Goal: Task Accomplishment & Management: Manage account settings

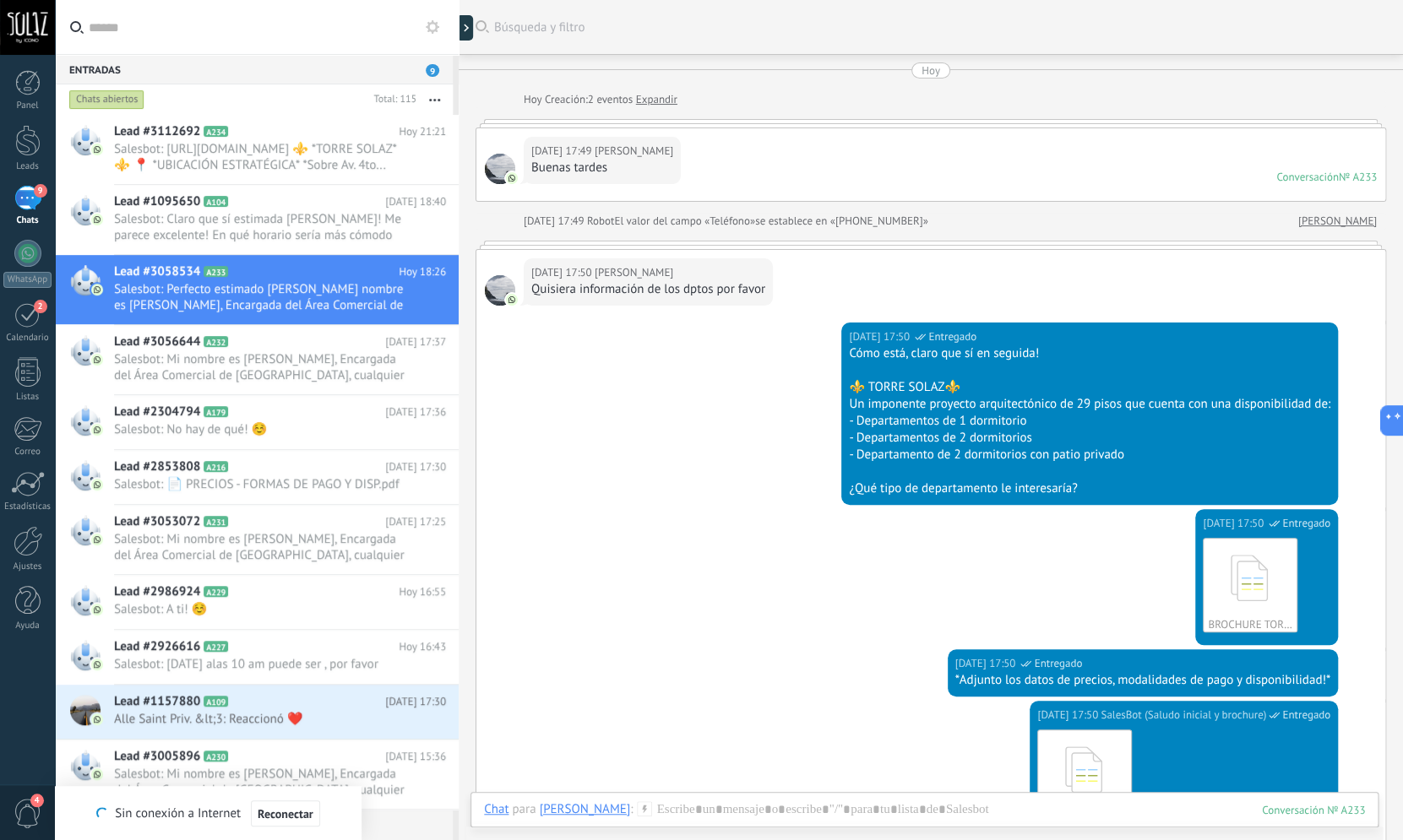
scroll to position [3298, 0]
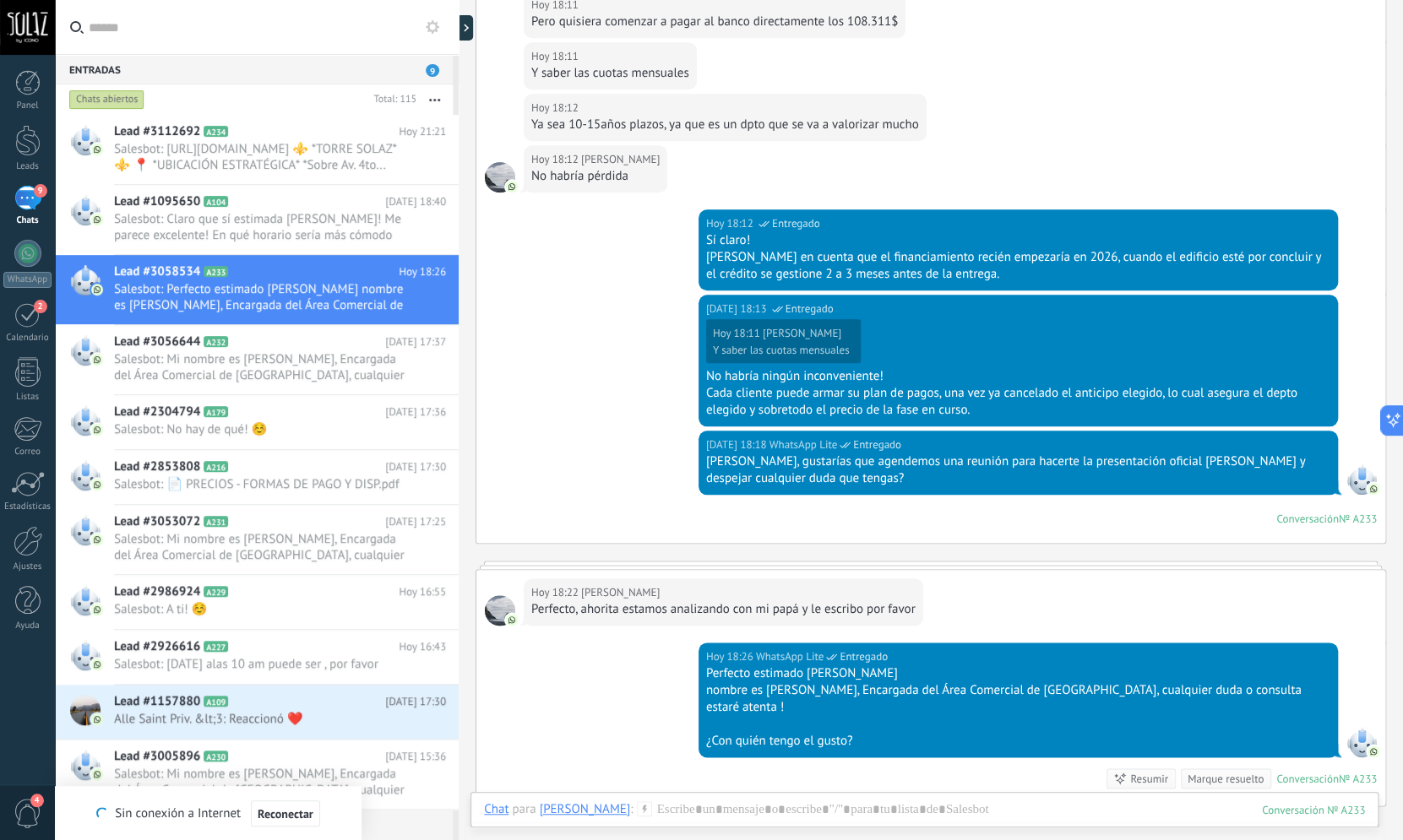
click at [40, 197] on span "9" at bounding box center [41, 191] width 14 height 14
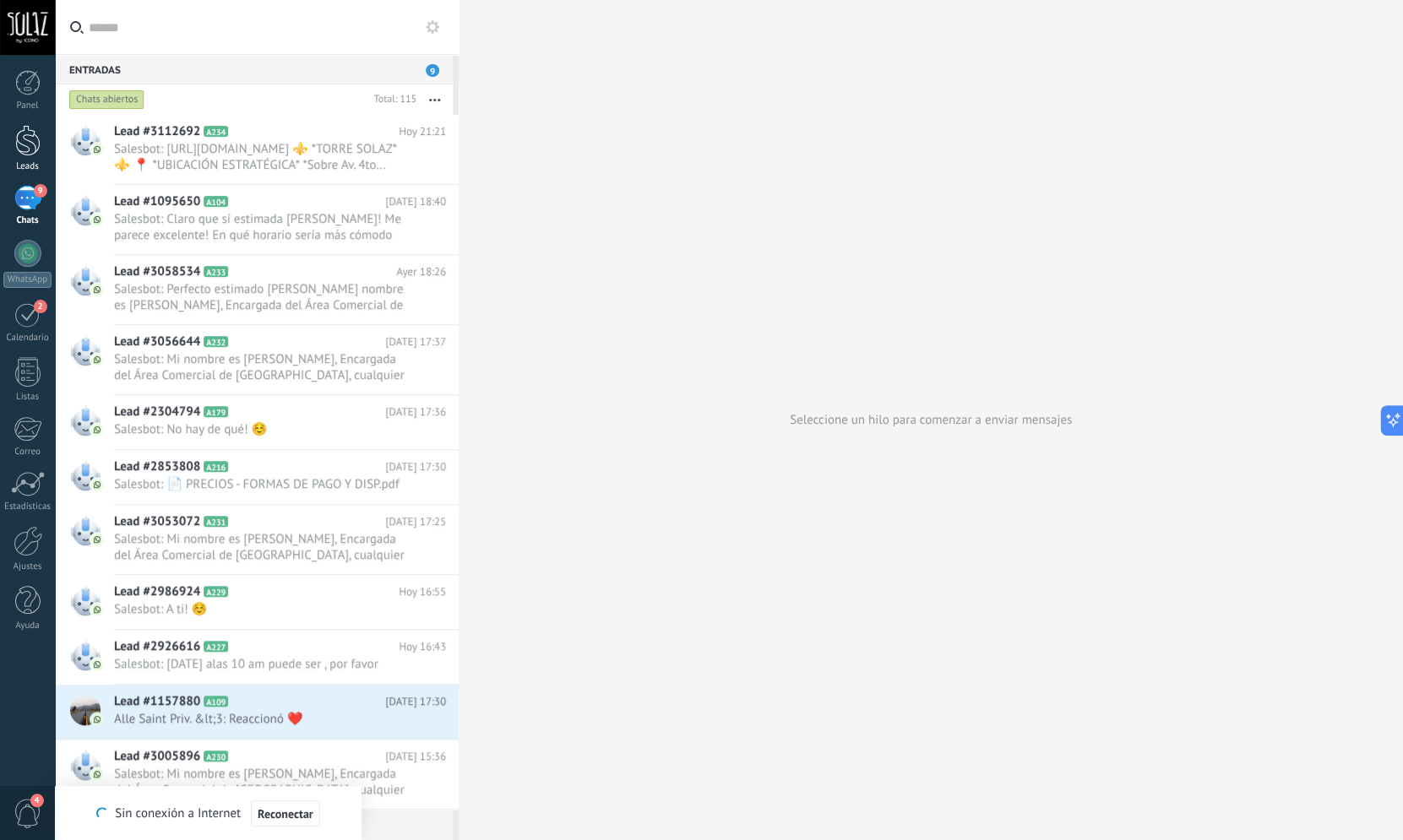
click at [44, 146] on link "Leads" at bounding box center [27, 148] width 55 height 47
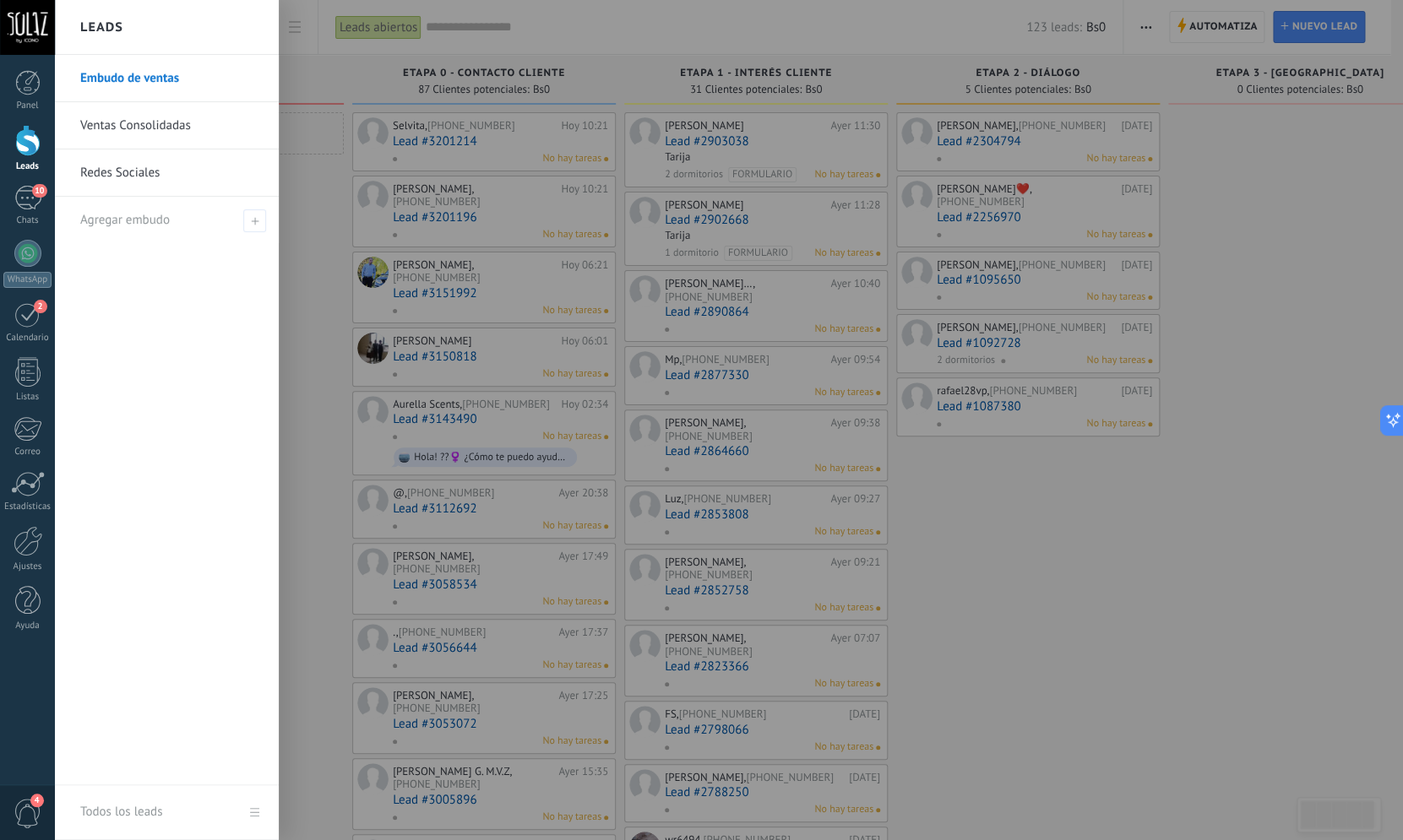
click at [131, 72] on link "Embudo de ventas" at bounding box center [171, 78] width 181 height 47
click at [150, 71] on link "Embudo de ventas" at bounding box center [171, 78] width 181 height 47
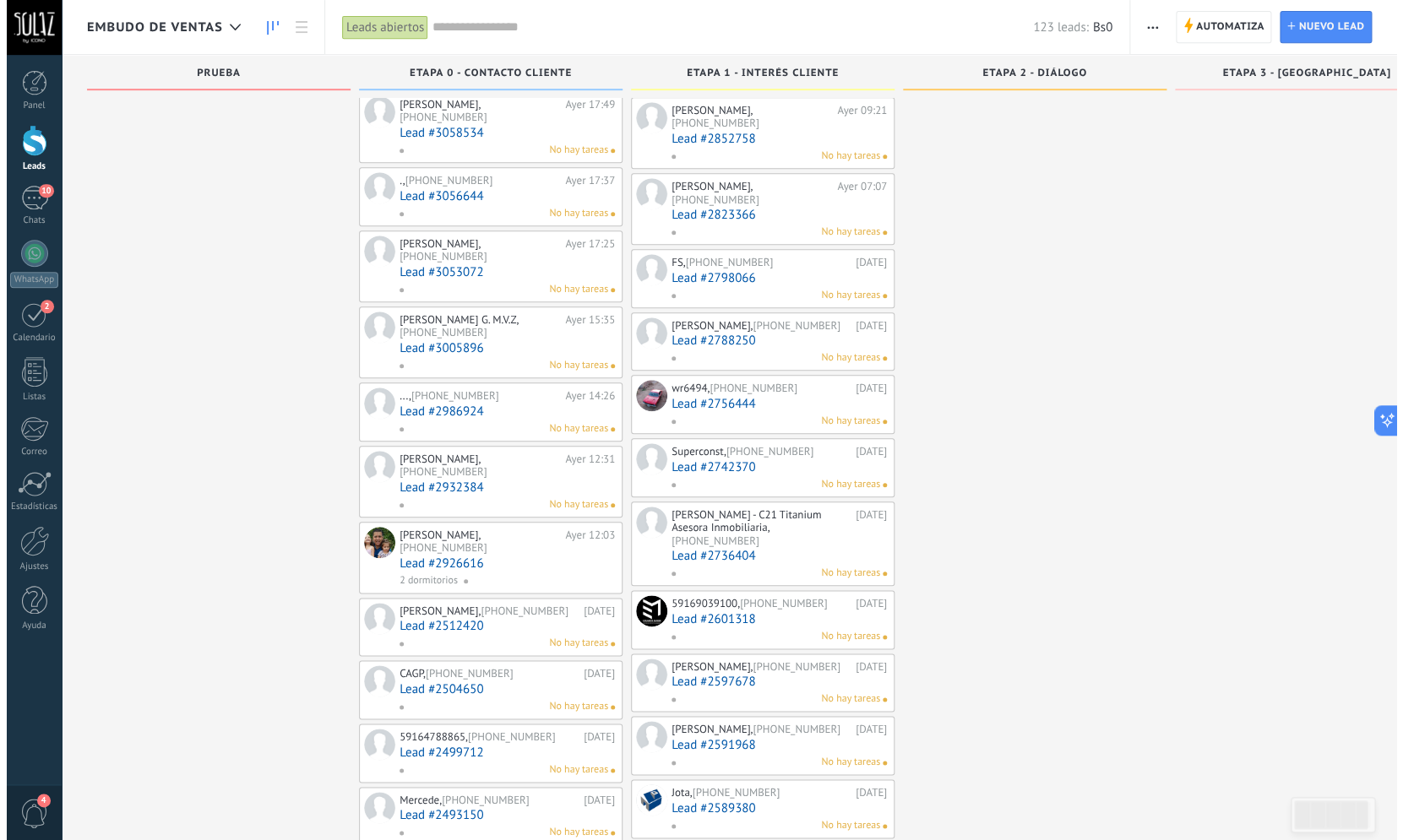
scroll to position [432, 0]
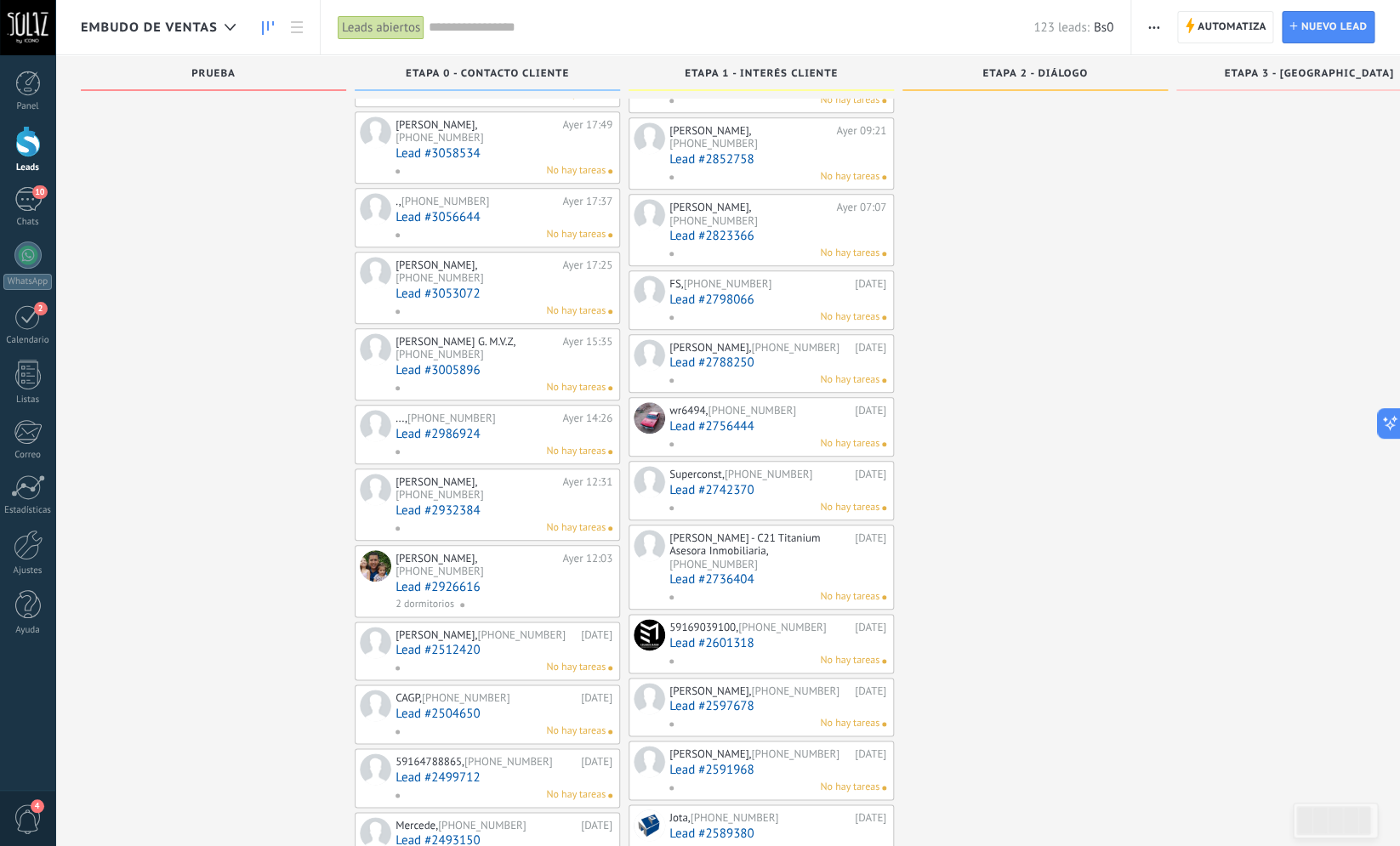
click at [483, 31] on input "text" at bounding box center [731, 27] width 605 height 18
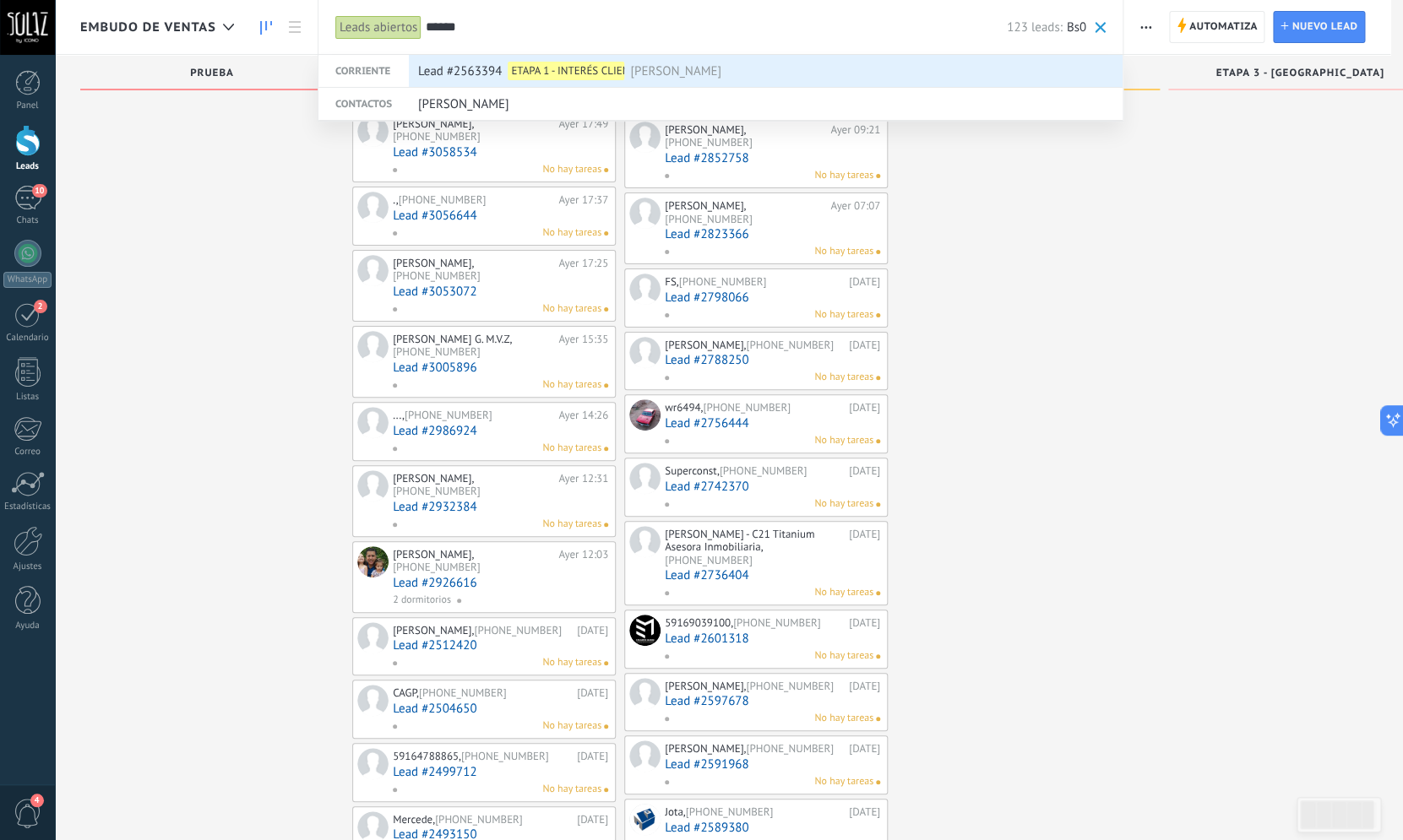
type input "*****"
click at [569, 75] on div "ETAPA 1 - INTERÉS CLIENTE" at bounding box center [566, 71] width 117 height 18
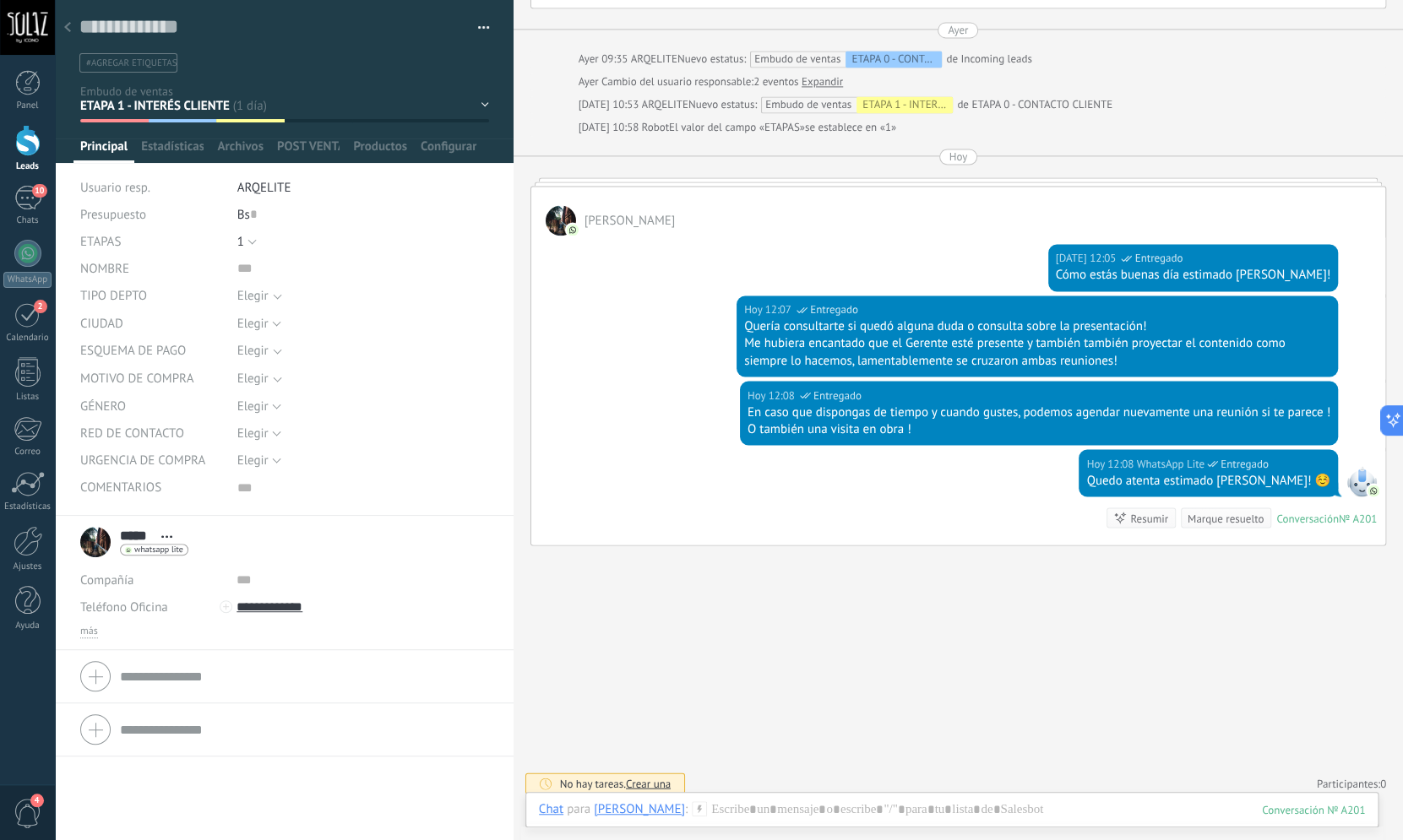
scroll to position [565, 0]
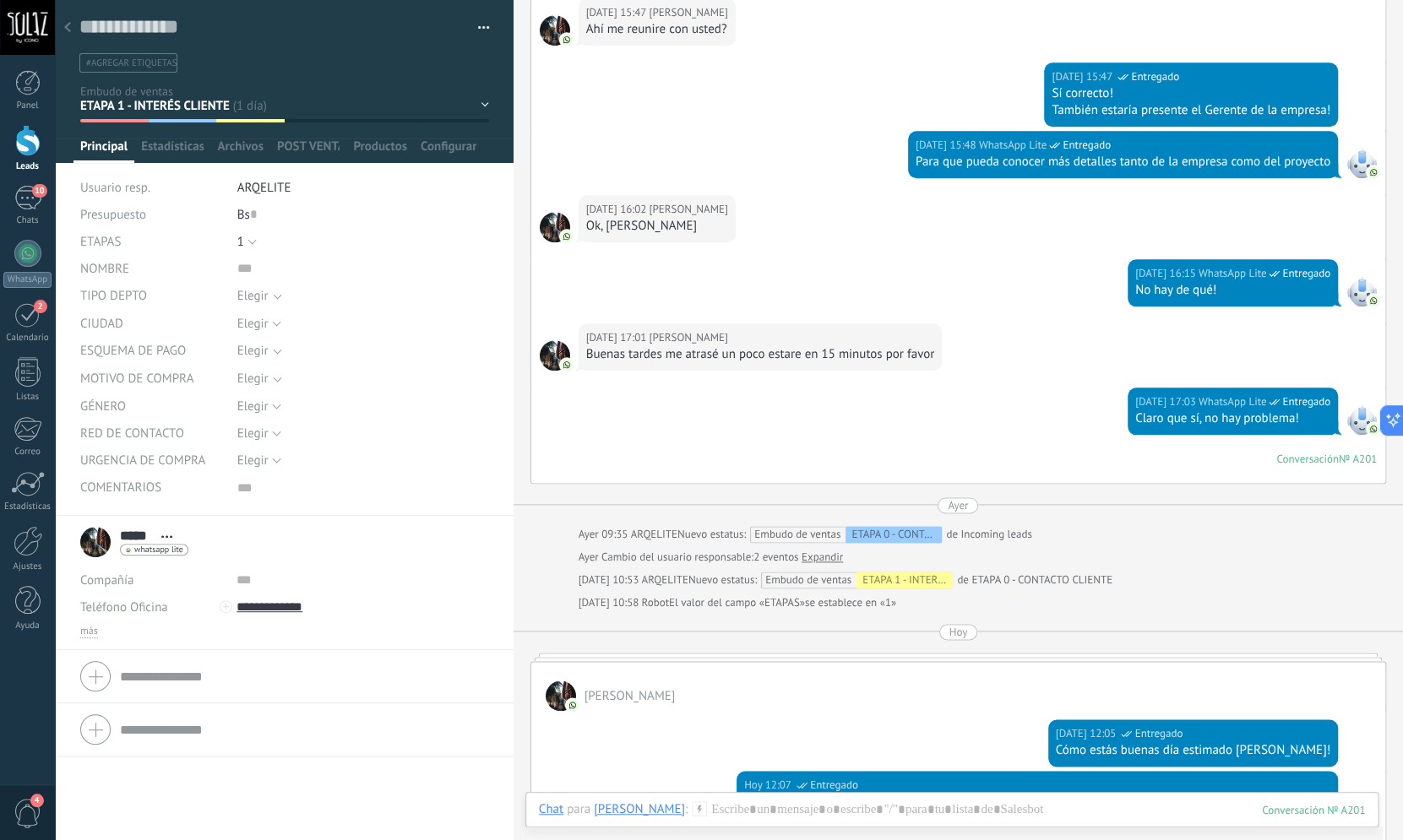
click at [0, 0] on div "PRUEBA ETAPA 0 - CONTACTO CLIENTE ETAPA 1 - INTERÉS CLIENTE ETAPA 2 - DIÁLOGO E…" at bounding box center [0, 0] width 0 height 0
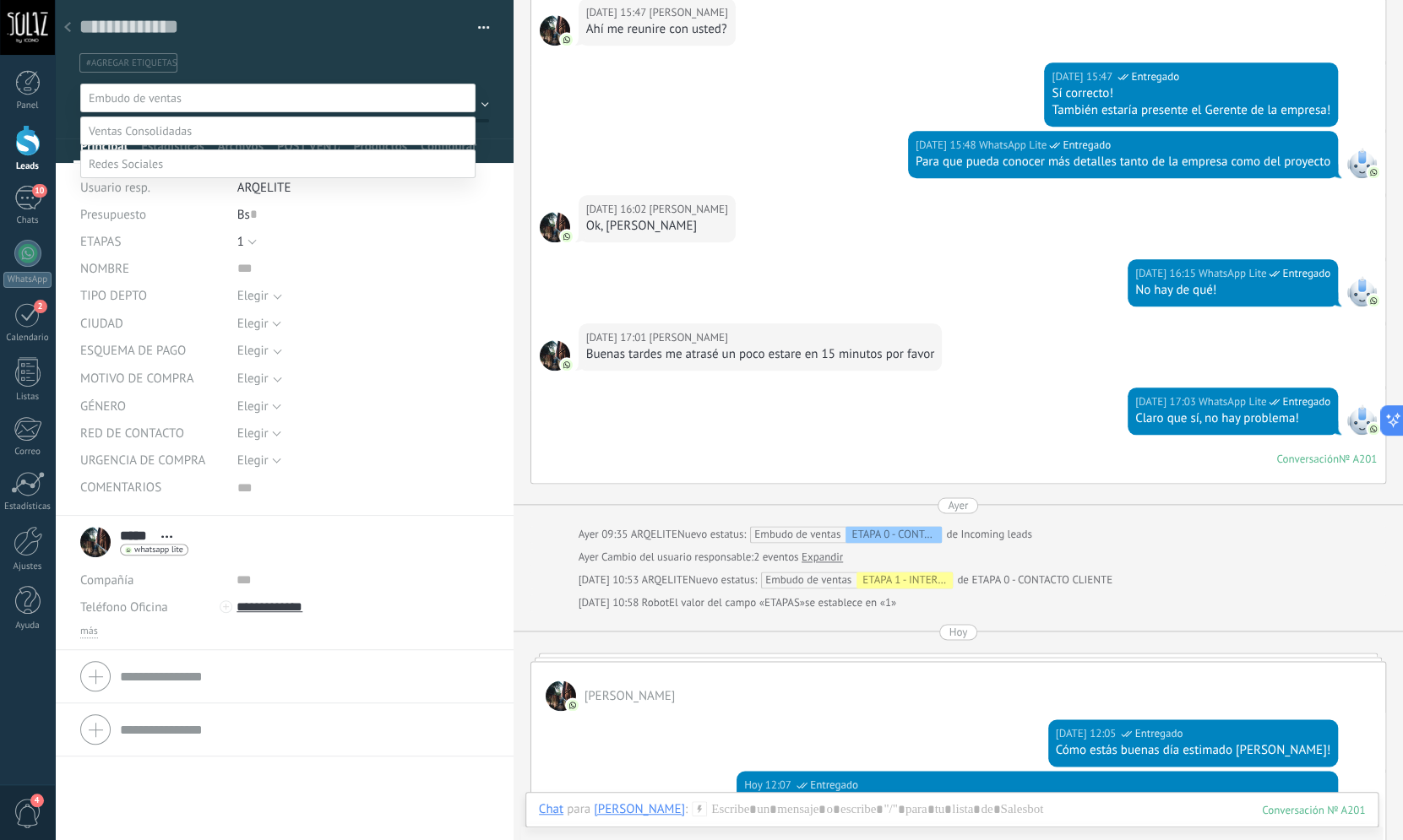
click at [0, 0] on label "ETAPA 3 - [GEOGRAPHIC_DATA]" at bounding box center [0, 0] width 0 height 0
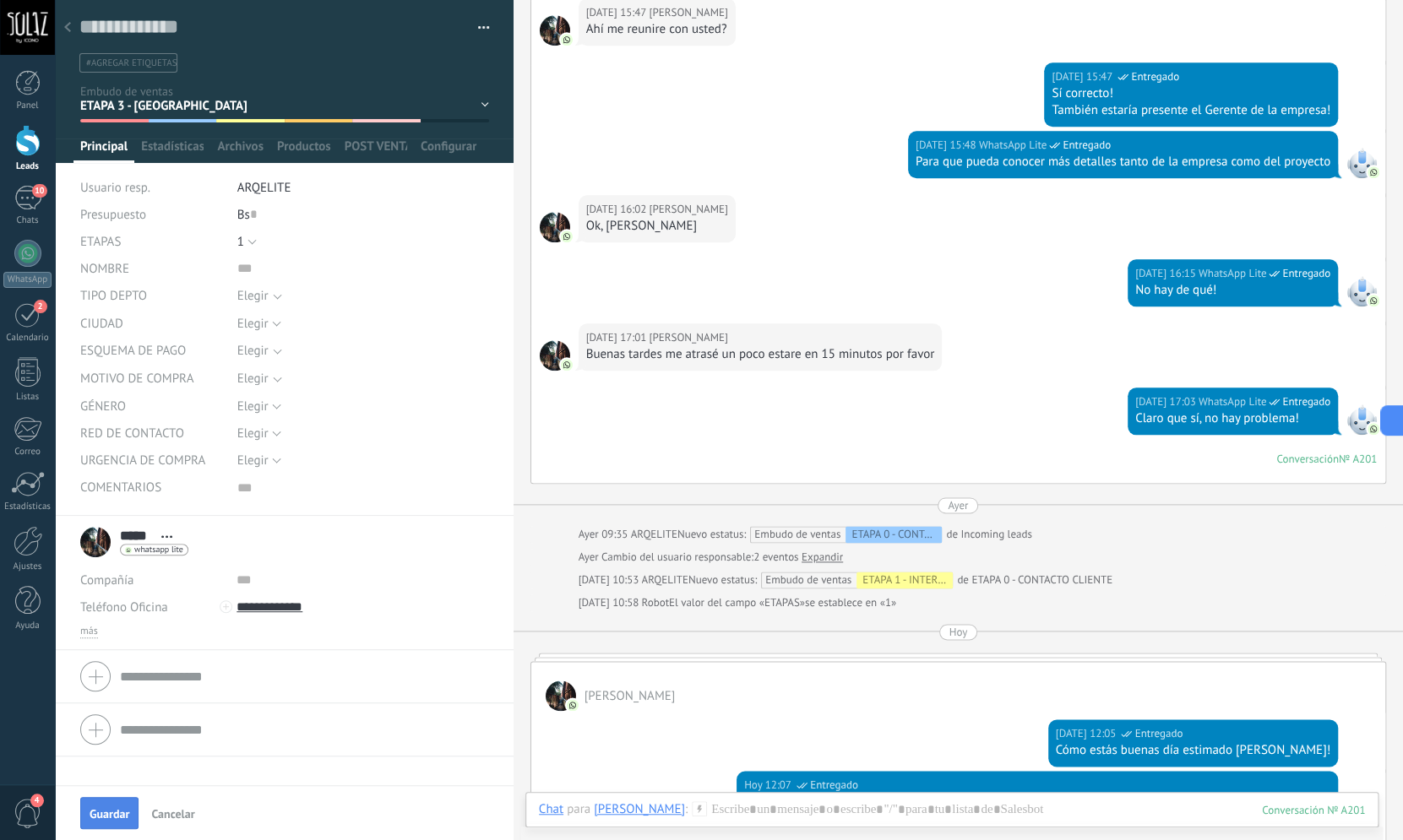
click at [108, 823] on button "Guardar" at bounding box center [109, 813] width 58 height 32
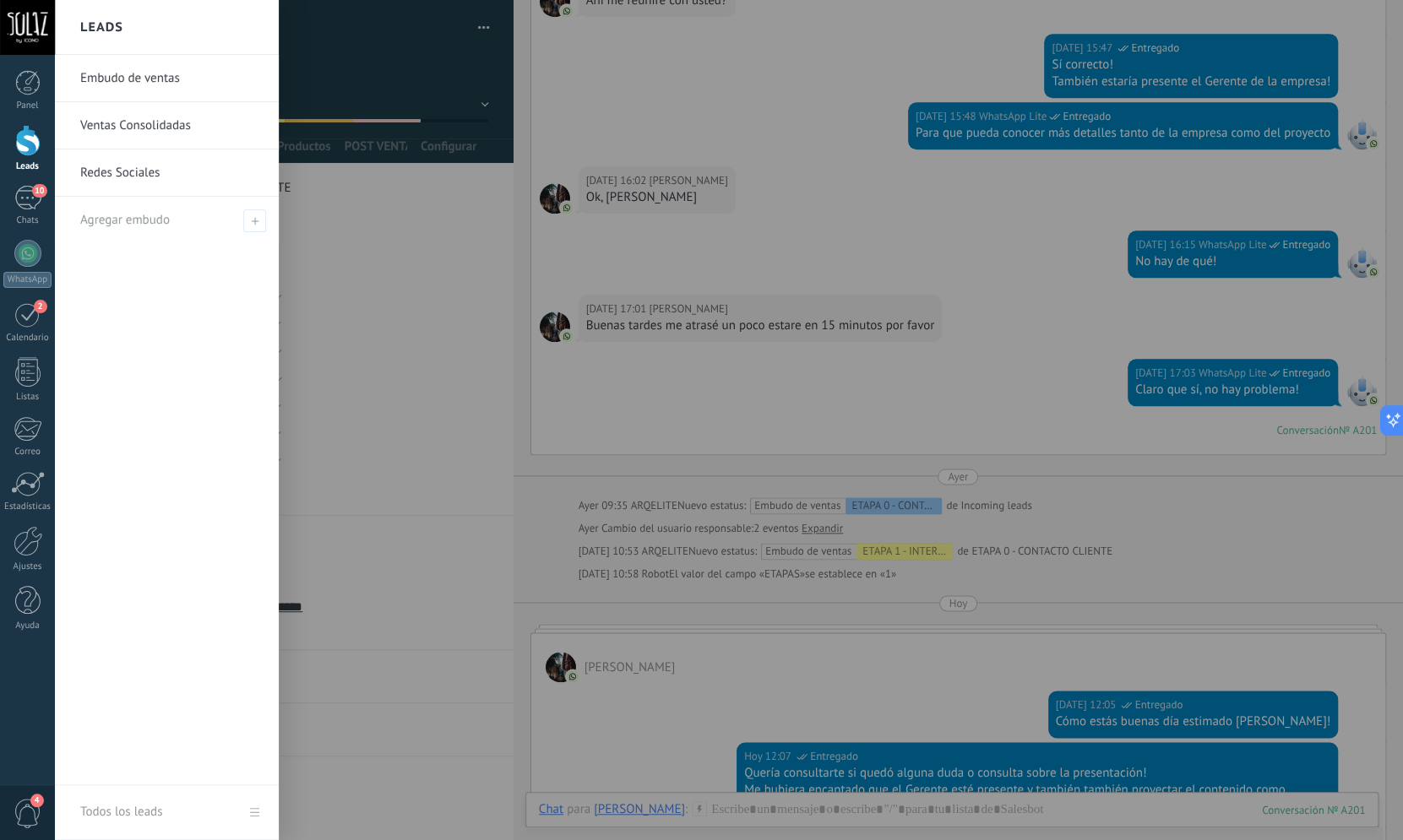
click at [37, 162] on div "Leads" at bounding box center [28, 166] width 49 height 11
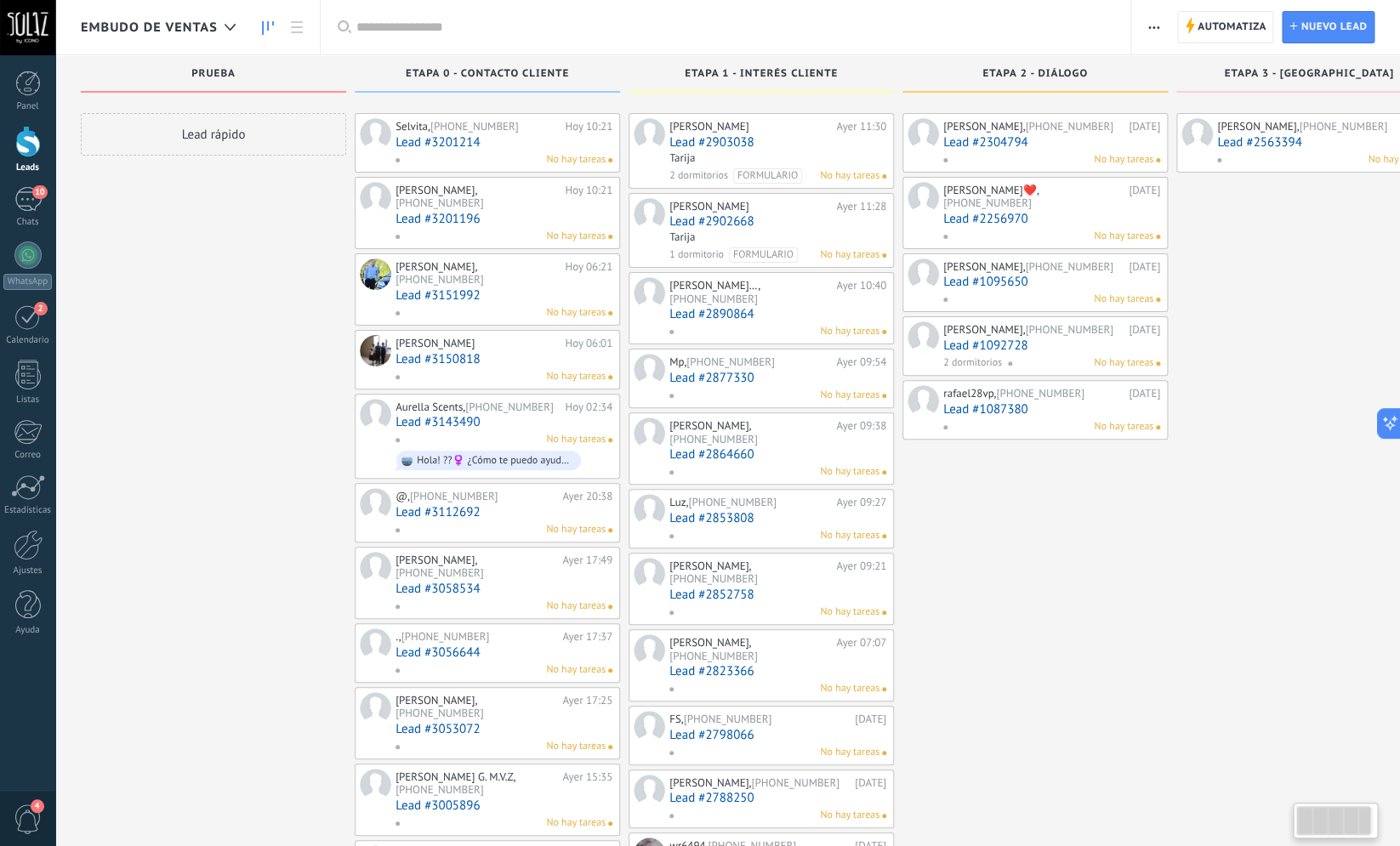
click at [472, 27] on input "text" at bounding box center [735, 27] width 757 height 18
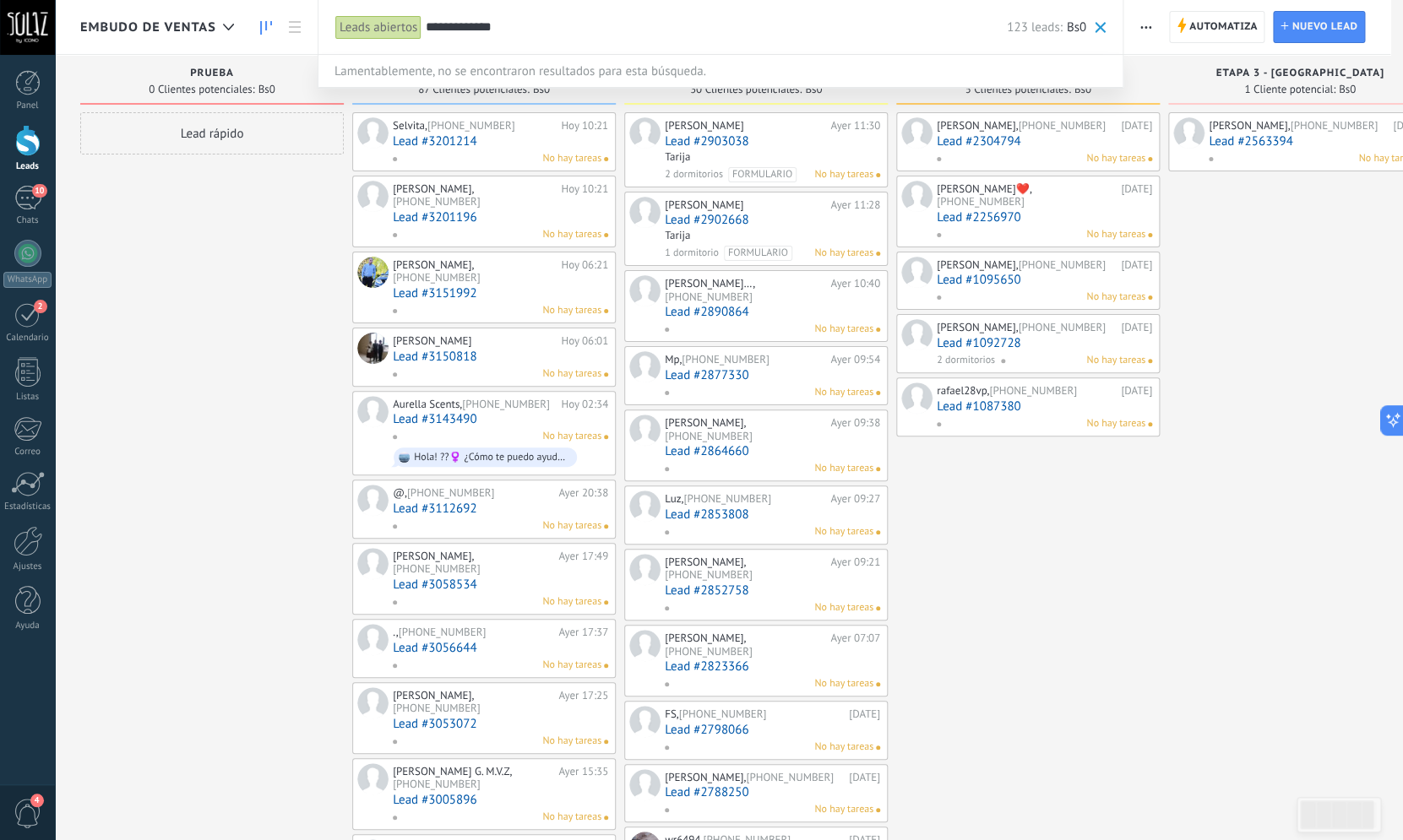
click at [226, 283] on div at bounding box center [702, 420] width 1403 height 840
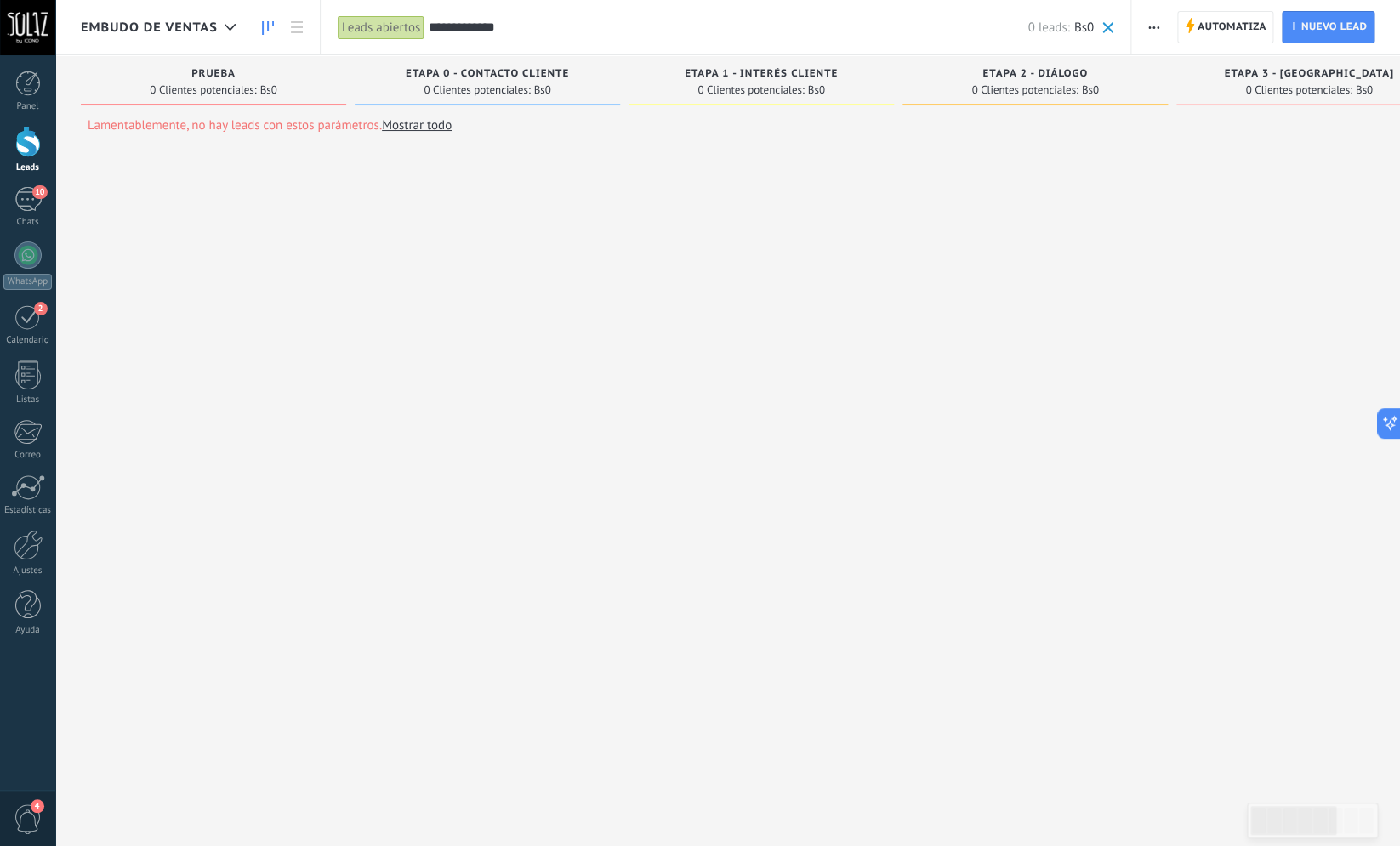
click at [542, 25] on input "**********" at bounding box center [729, 27] width 599 height 18
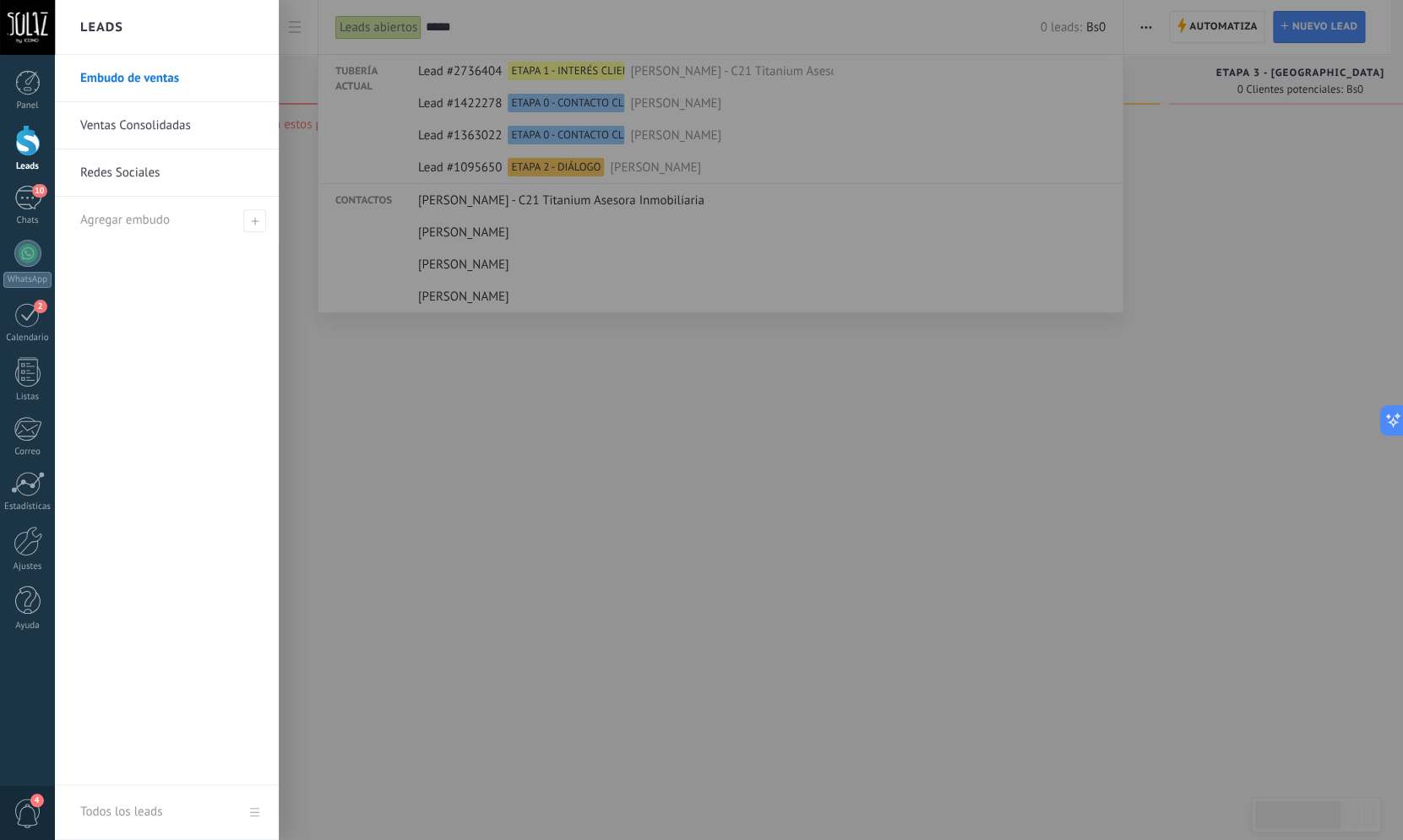
type input "*****"
click at [25, 150] on div at bounding box center [27, 140] width 25 height 31
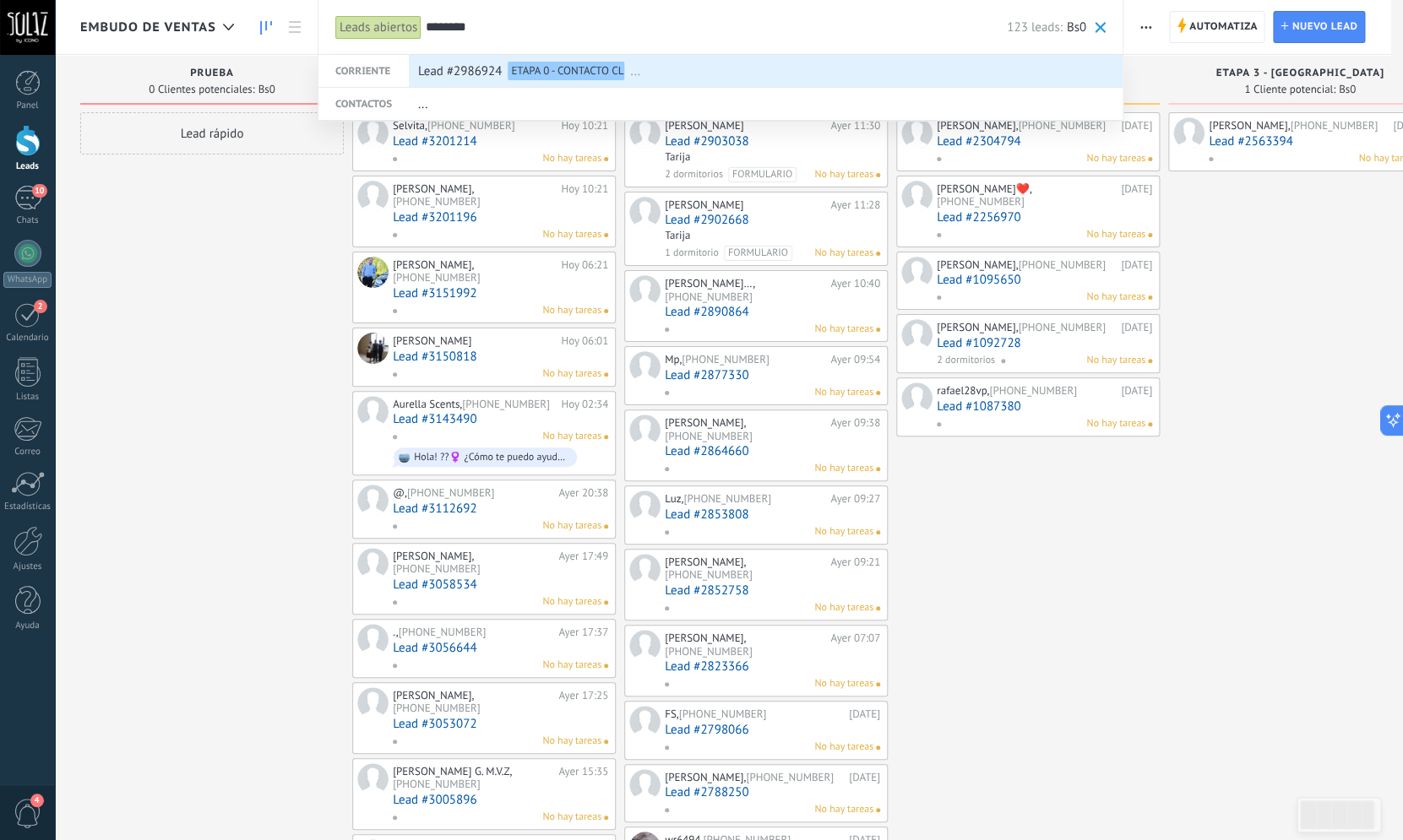
type input "********"
click at [505, 74] on div "Lead #2986924 ETAPA 0 - CONTACTO CLIENTE ..." at bounding box center [762, 71] width 688 height 32
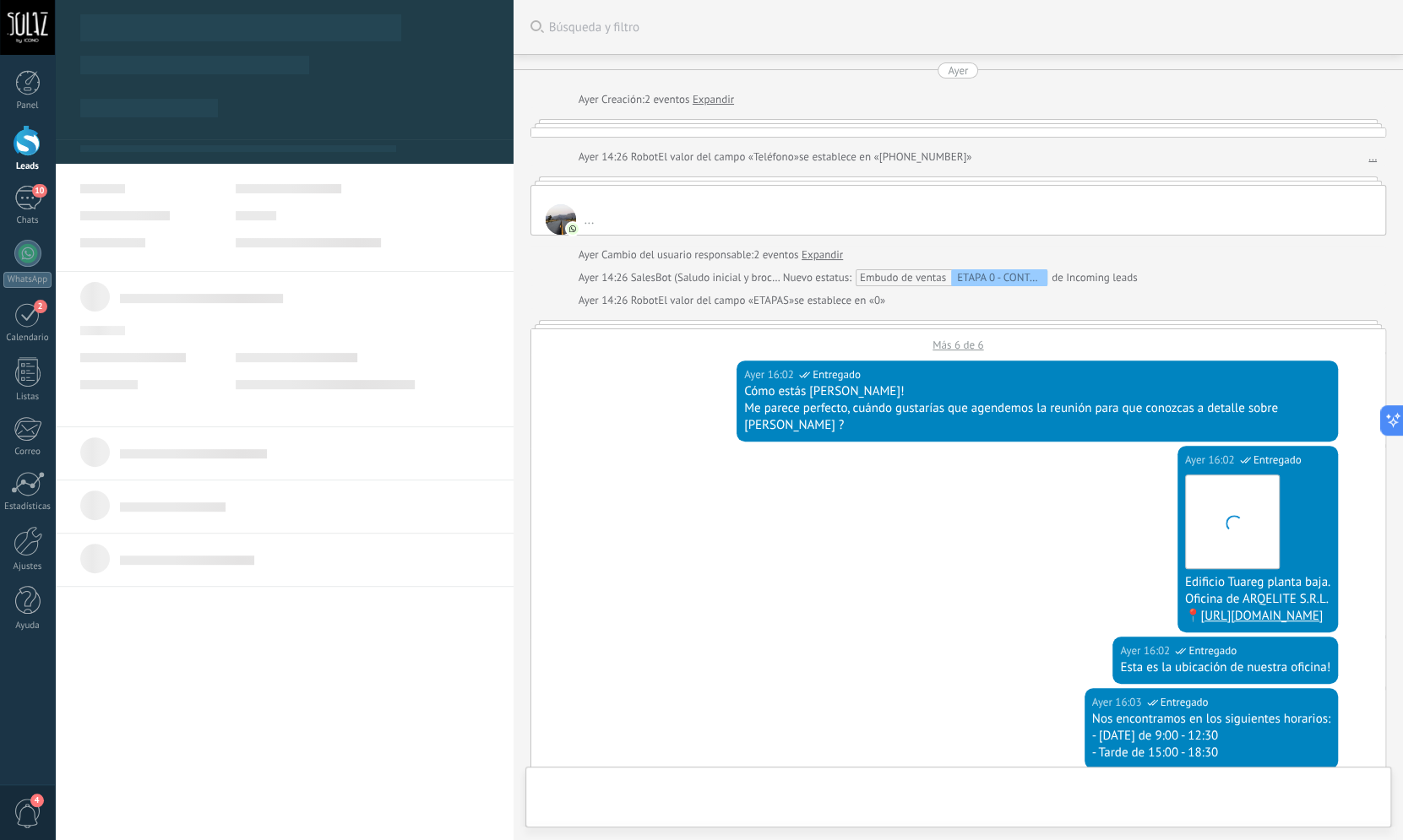
type textarea "***"
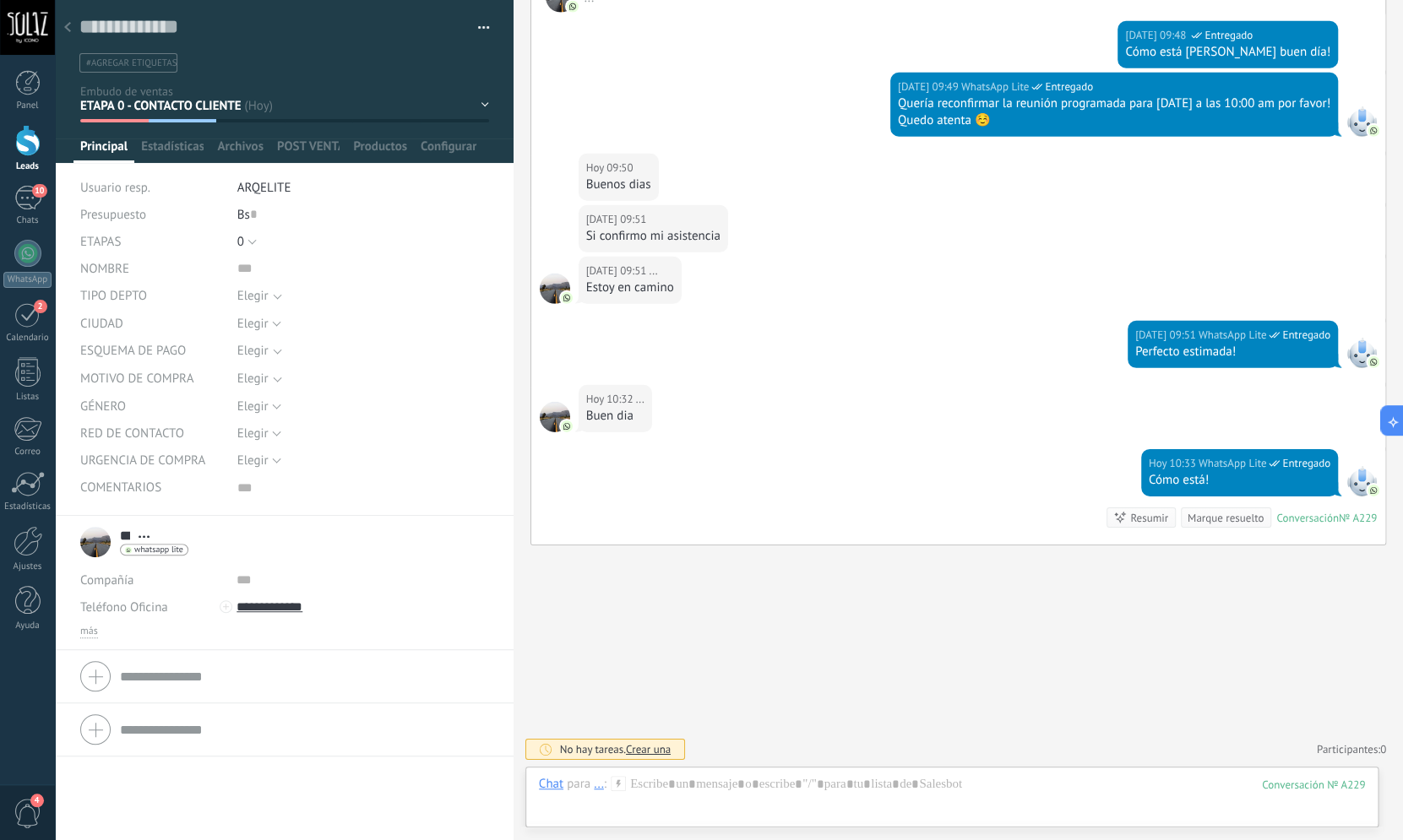
click at [482, 110] on div at bounding box center [284, 81] width 459 height 163
click at [478, 109] on div at bounding box center [284, 81] width 459 height 163
click at [478, 98] on div at bounding box center [284, 81] width 459 height 163
click at [0, 0] on div "PRUEBA ETAPA 0 - CONTACTO CLIENTE ETAPA 1 - INTERÉS CLIENTE ETAPA 2 - DIÁLOGO E…" at bounding box center [0, 0] width 0 height 0
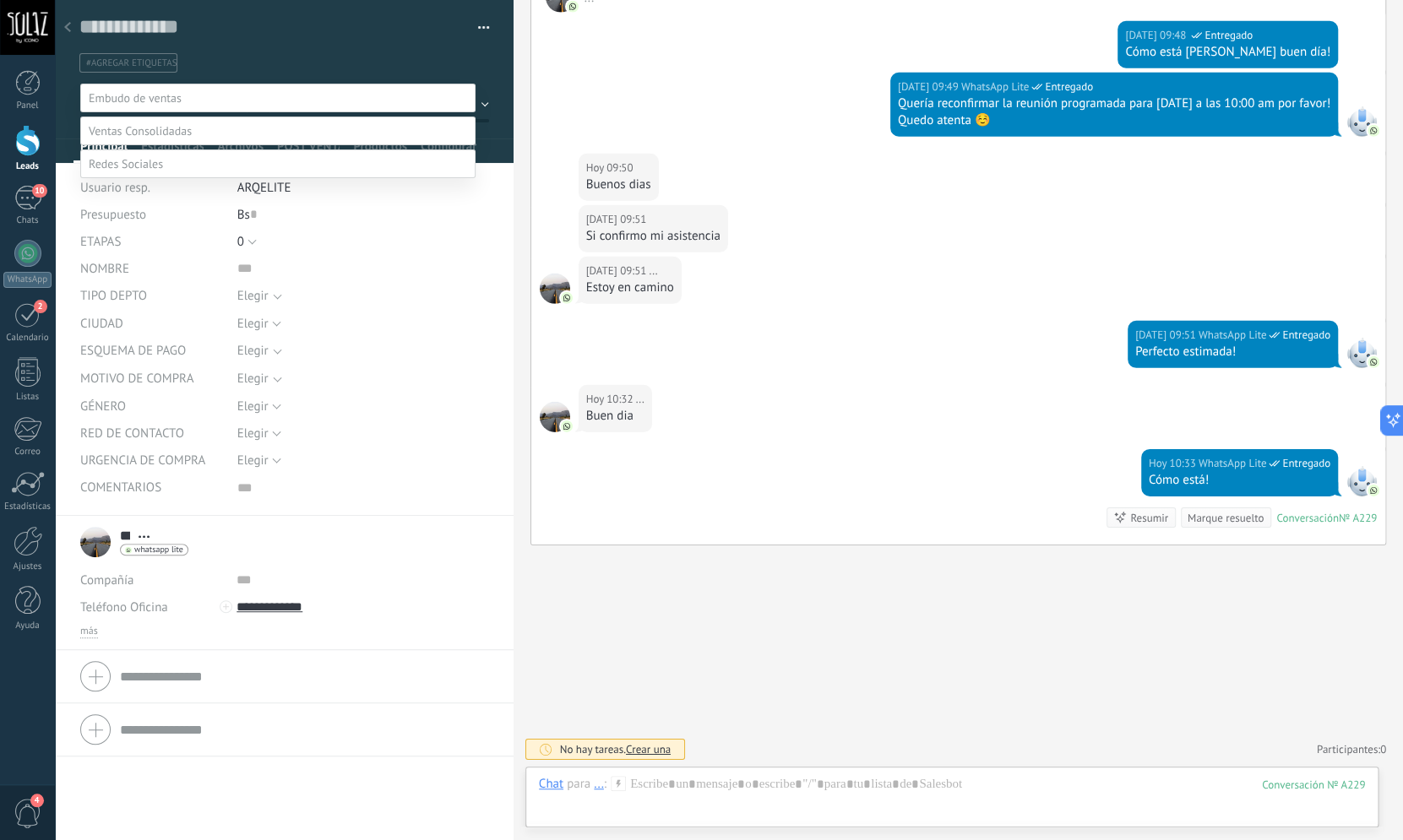
click at [0, 0] on label "ETAPA 3 - [GEOGRAPHIC_DATA]" at bounding box center [0, 0] width 0 height 0
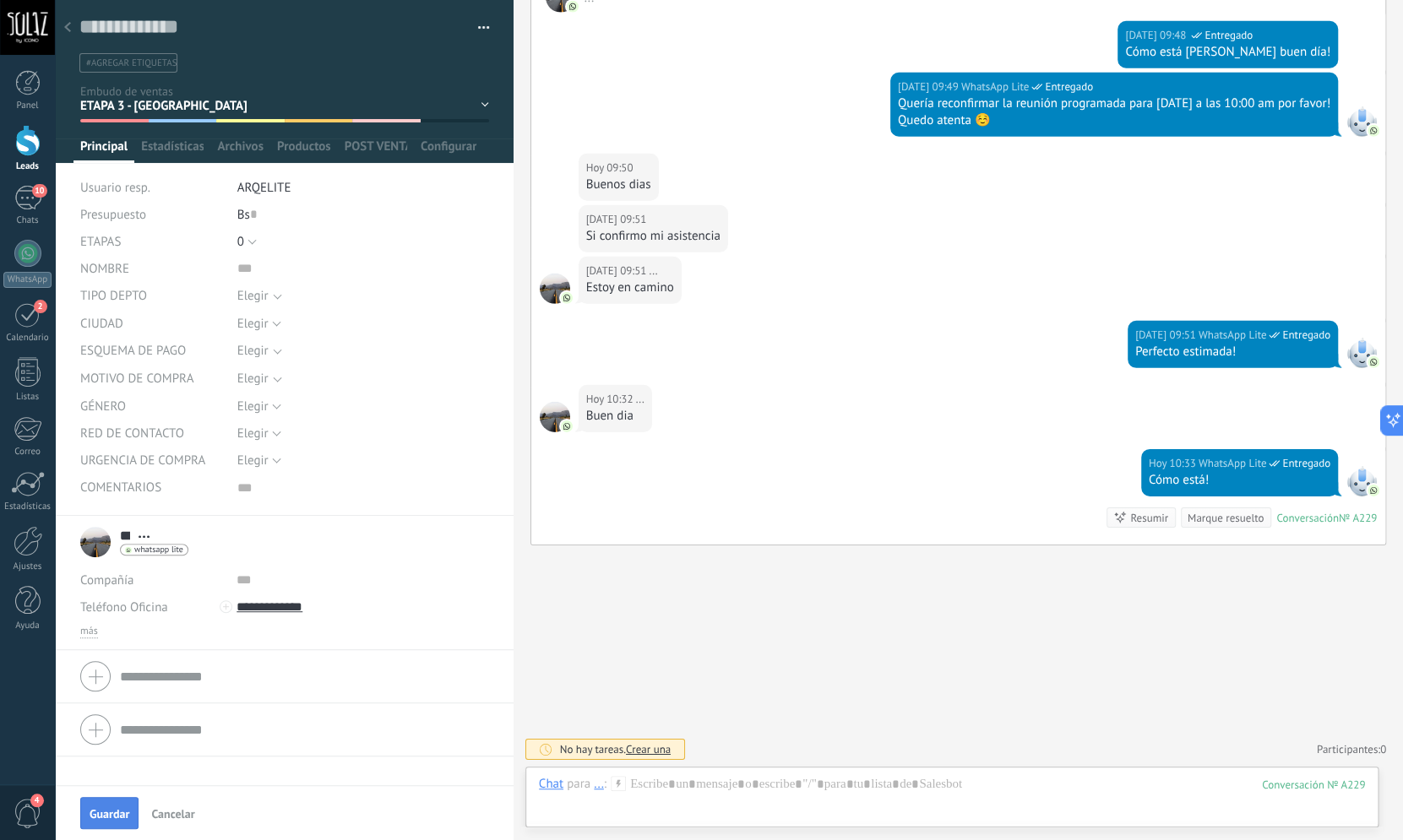
click at [124, 817] on span "Guardar" at bounding box center [110, 815] width 40 height 12
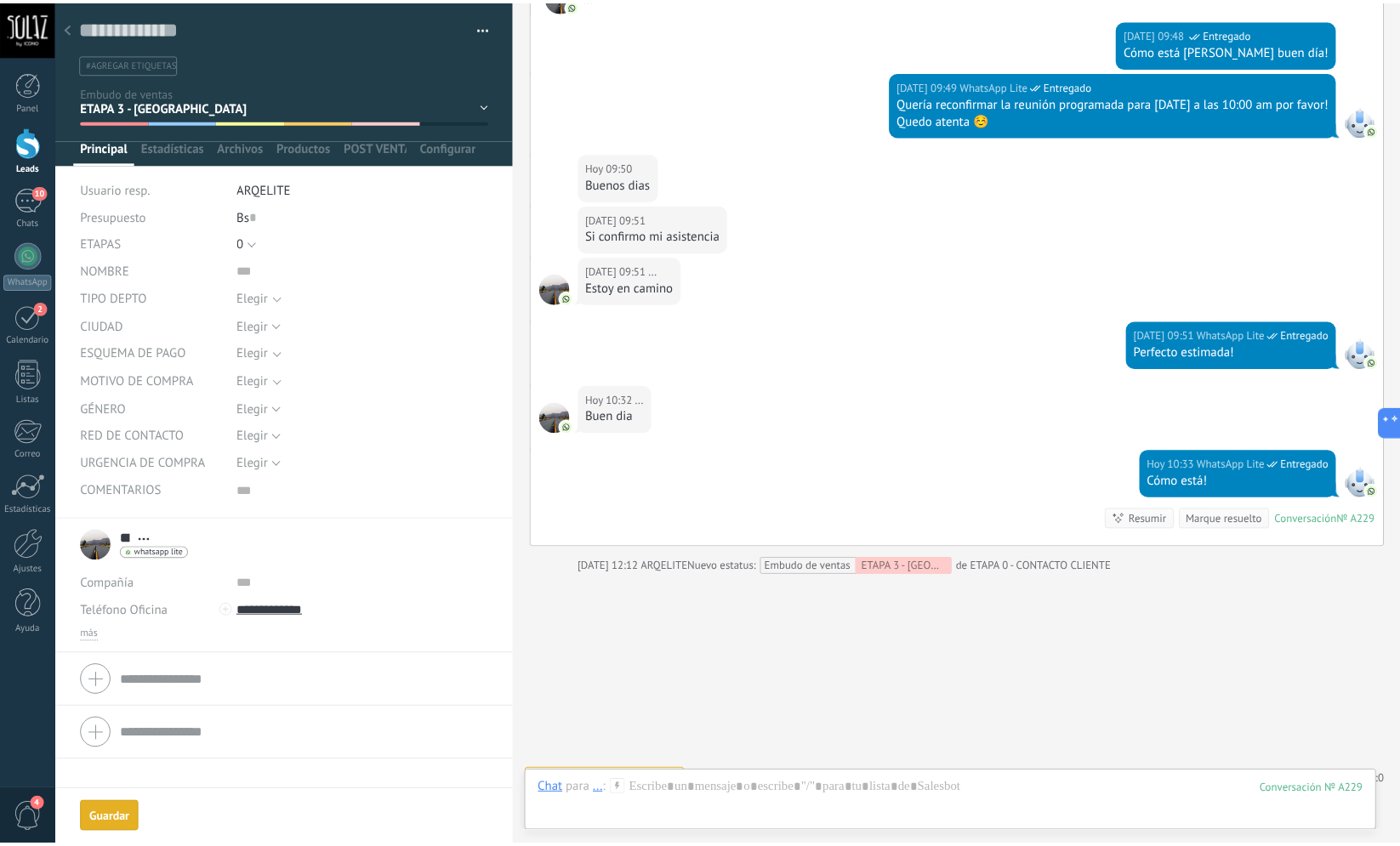
scroll to position [2094, 0]
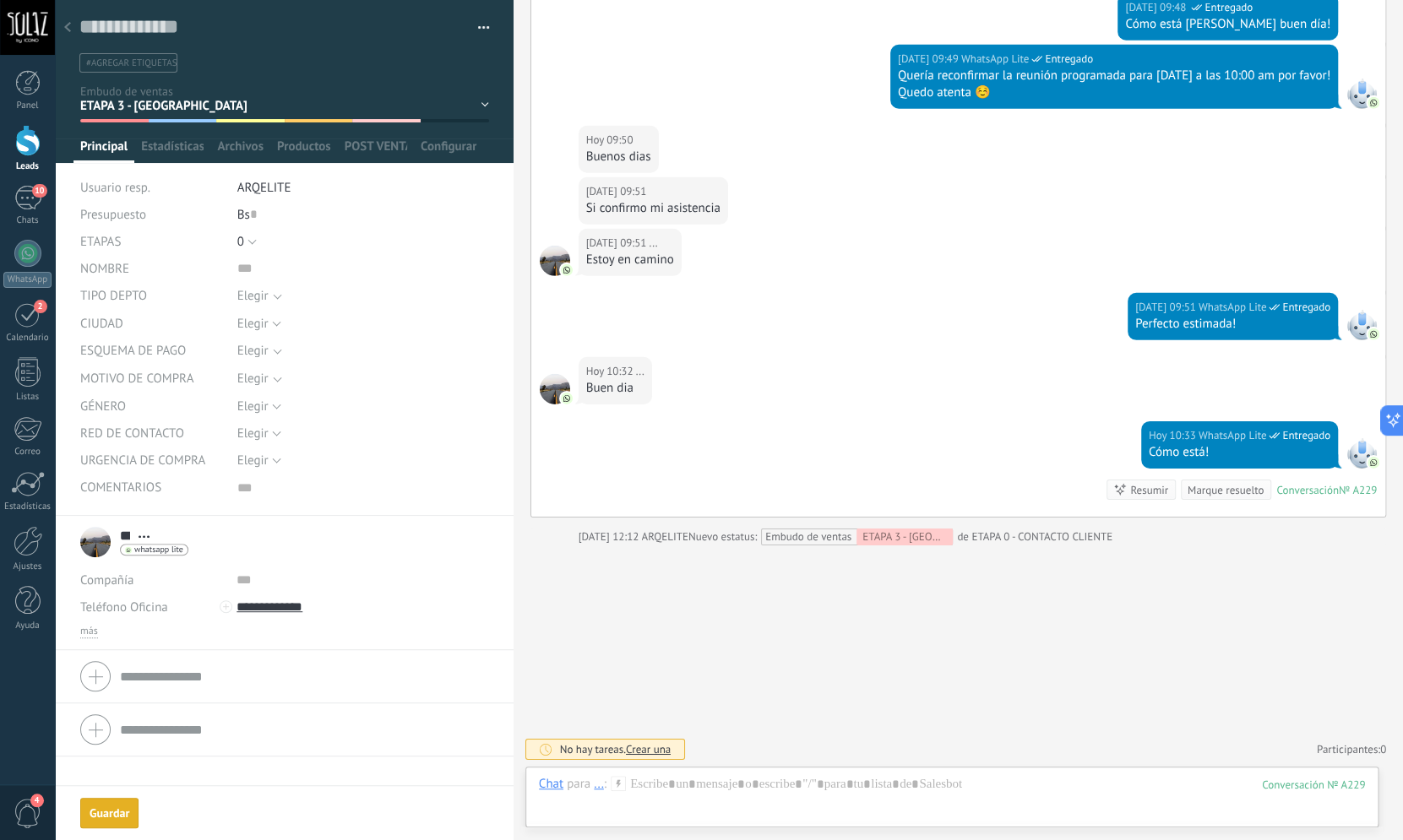
click at [124, 817] on div "Guardar" at bounding box center [110, 814] width 40 height 12
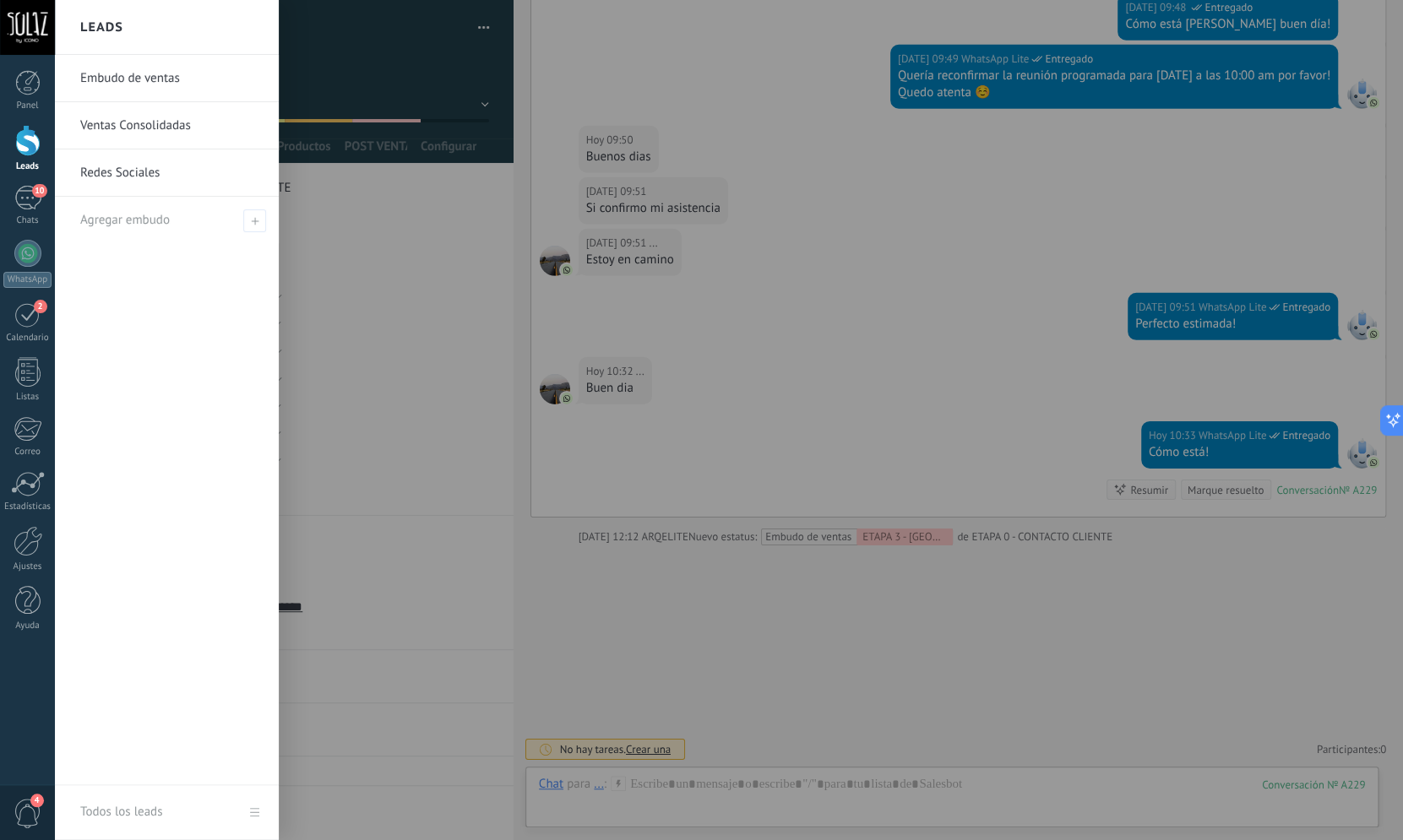
click at [17, 147] on div at bounding box center [27, 140] width 25 height 31
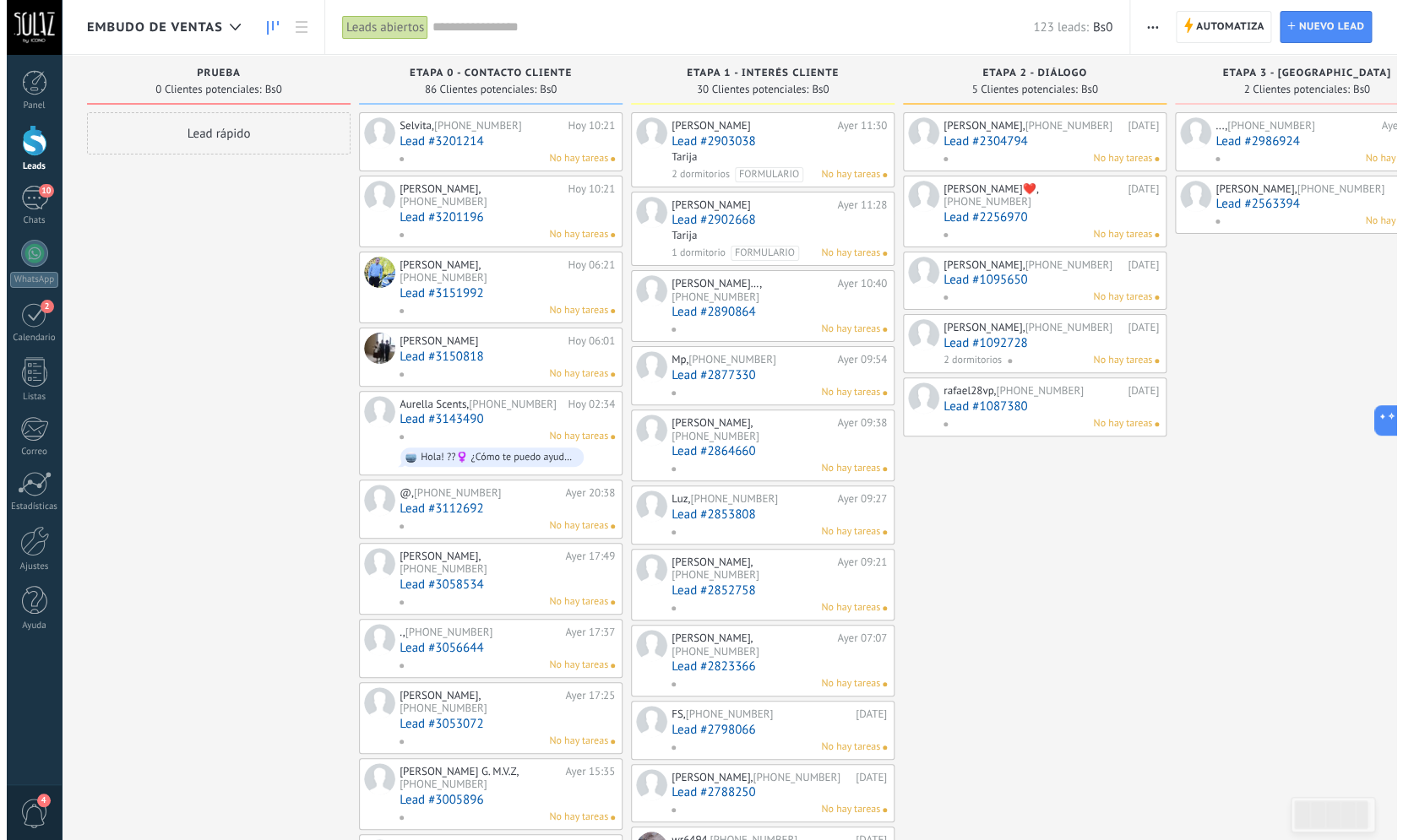
scroll to position [0, 67]
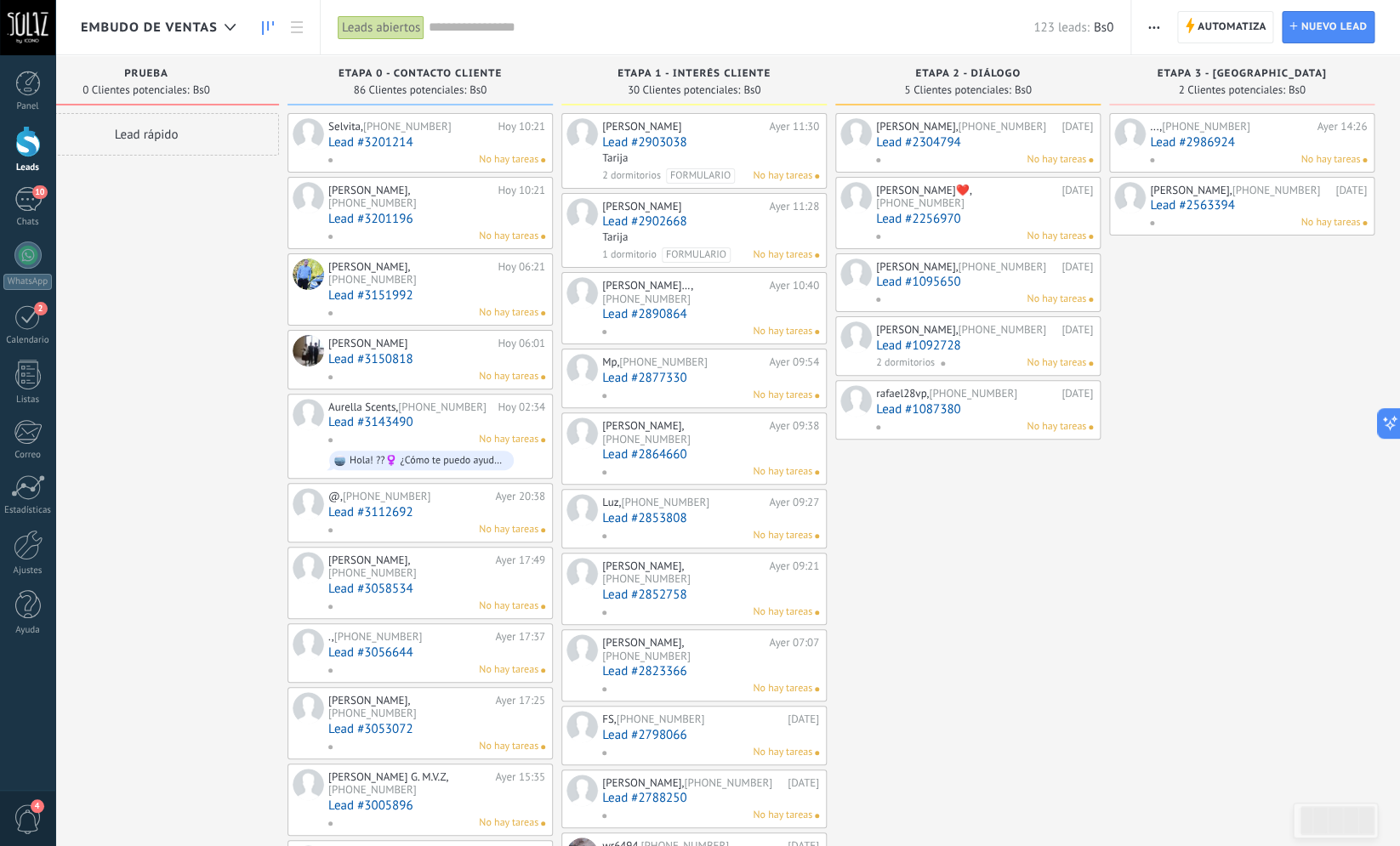
click at [446, 29] on input "text" at bounding box center [731, 27] width 605 height 18
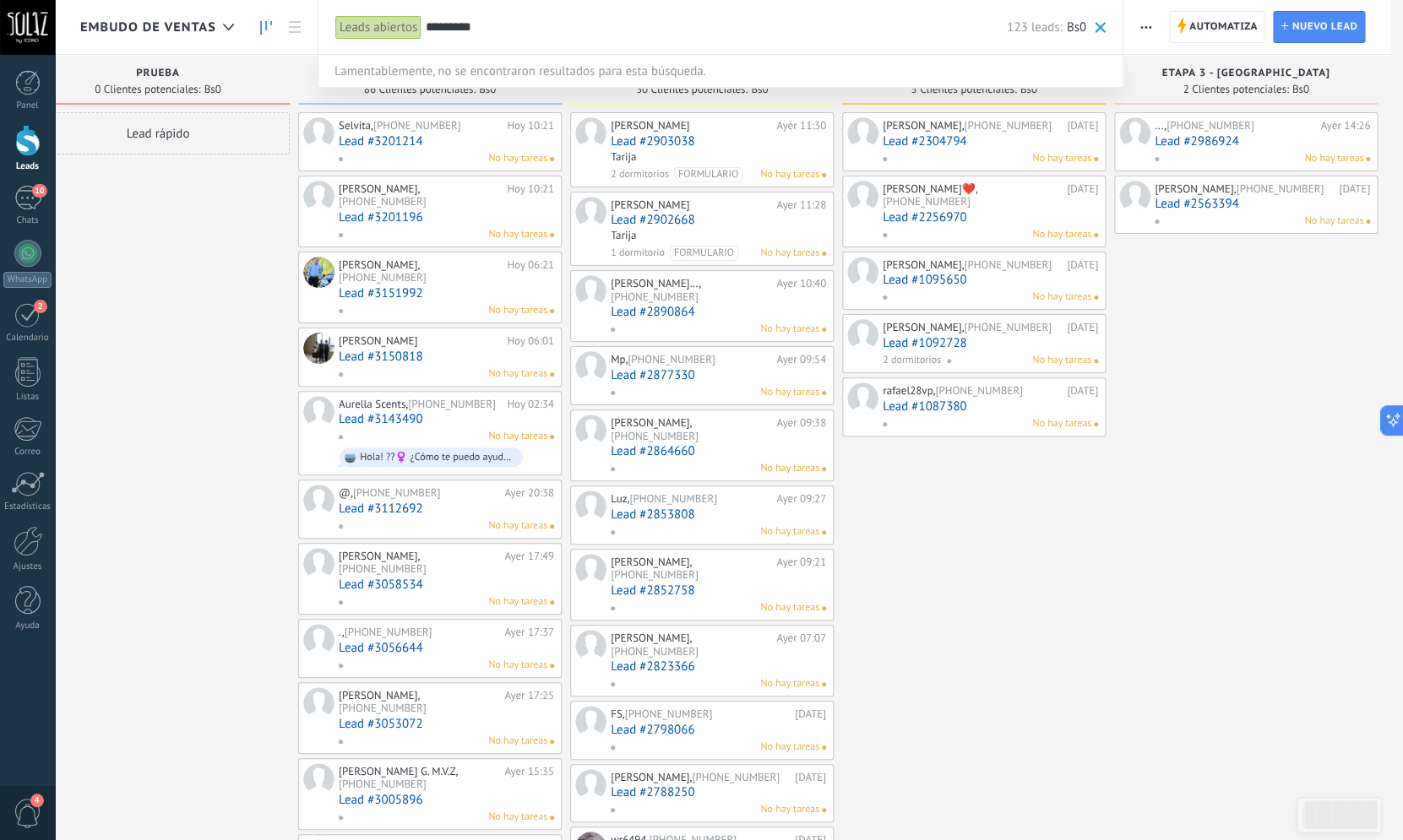
type input "*********"
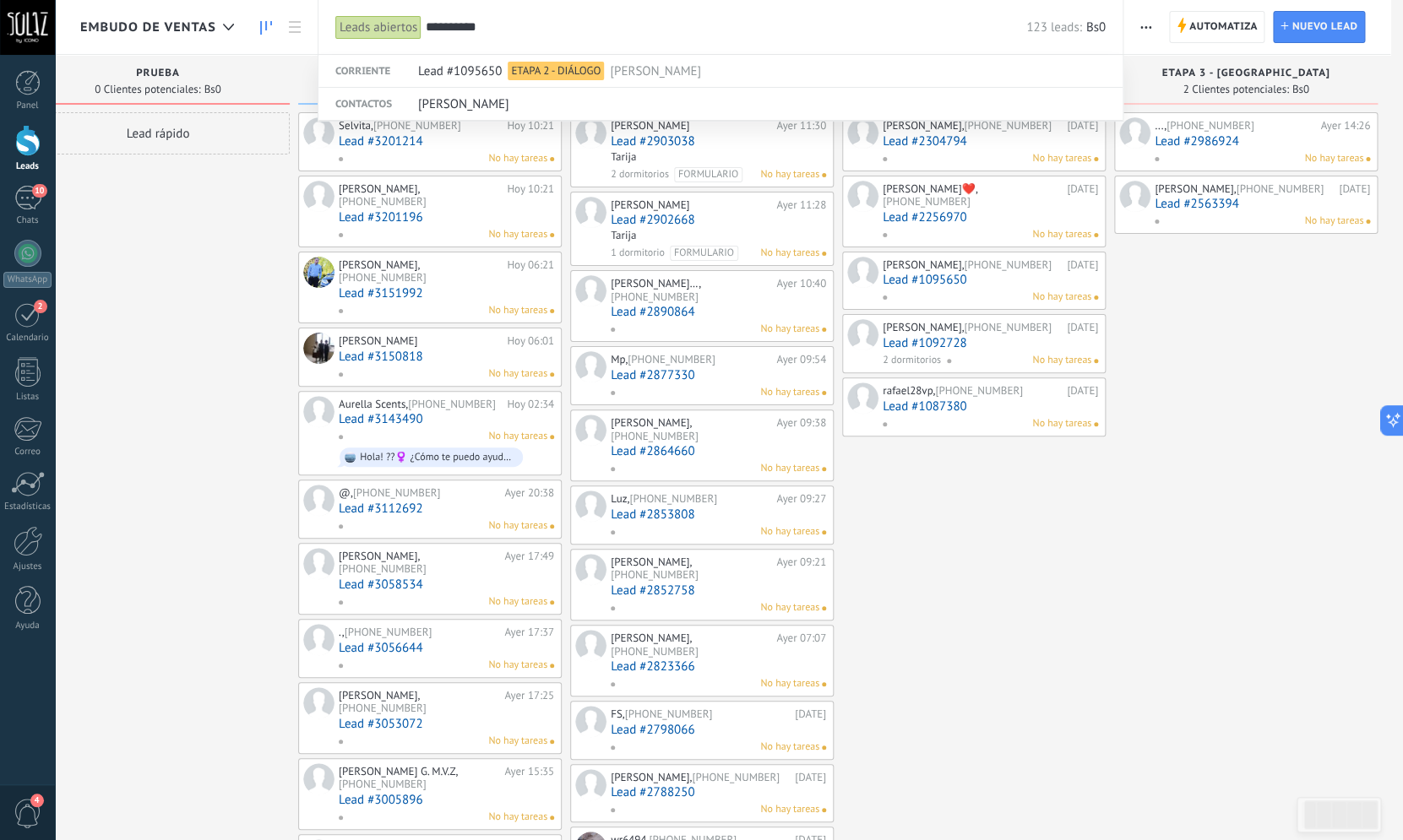
drag, startPoint x: 503, startPoint y: 24, endPoint x: 371, endPoint y: 36, distance: 132.5
click at [426, 36] on input "*********" at bounding box center [726, 27] width 600 height 17
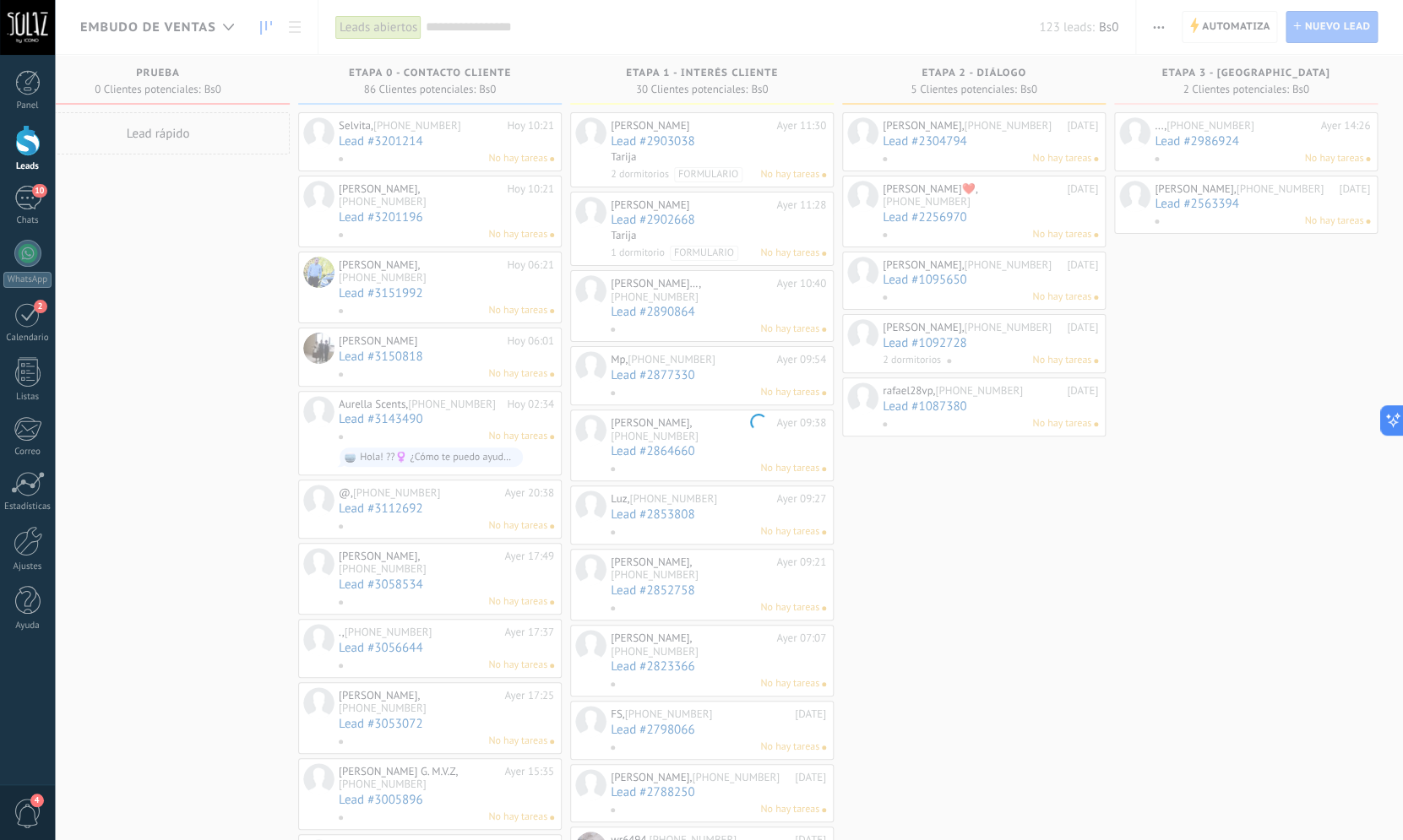
scroll to position [0, 67]
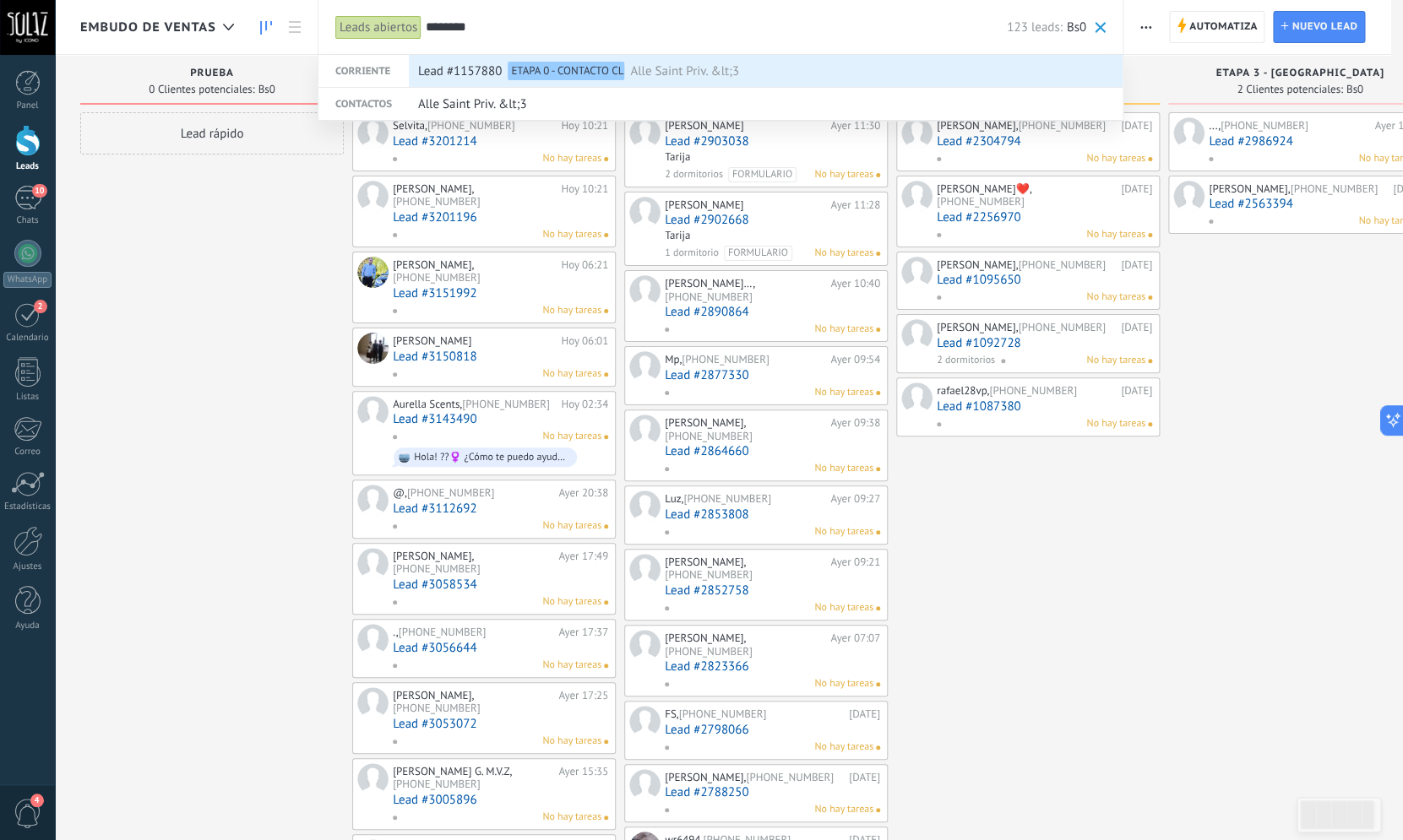
type input "********"
click at [585, 73] on div "ETAPA 0 - CONTACTO CLIENTE" at bounding box center [566, 71] width 117 height 18
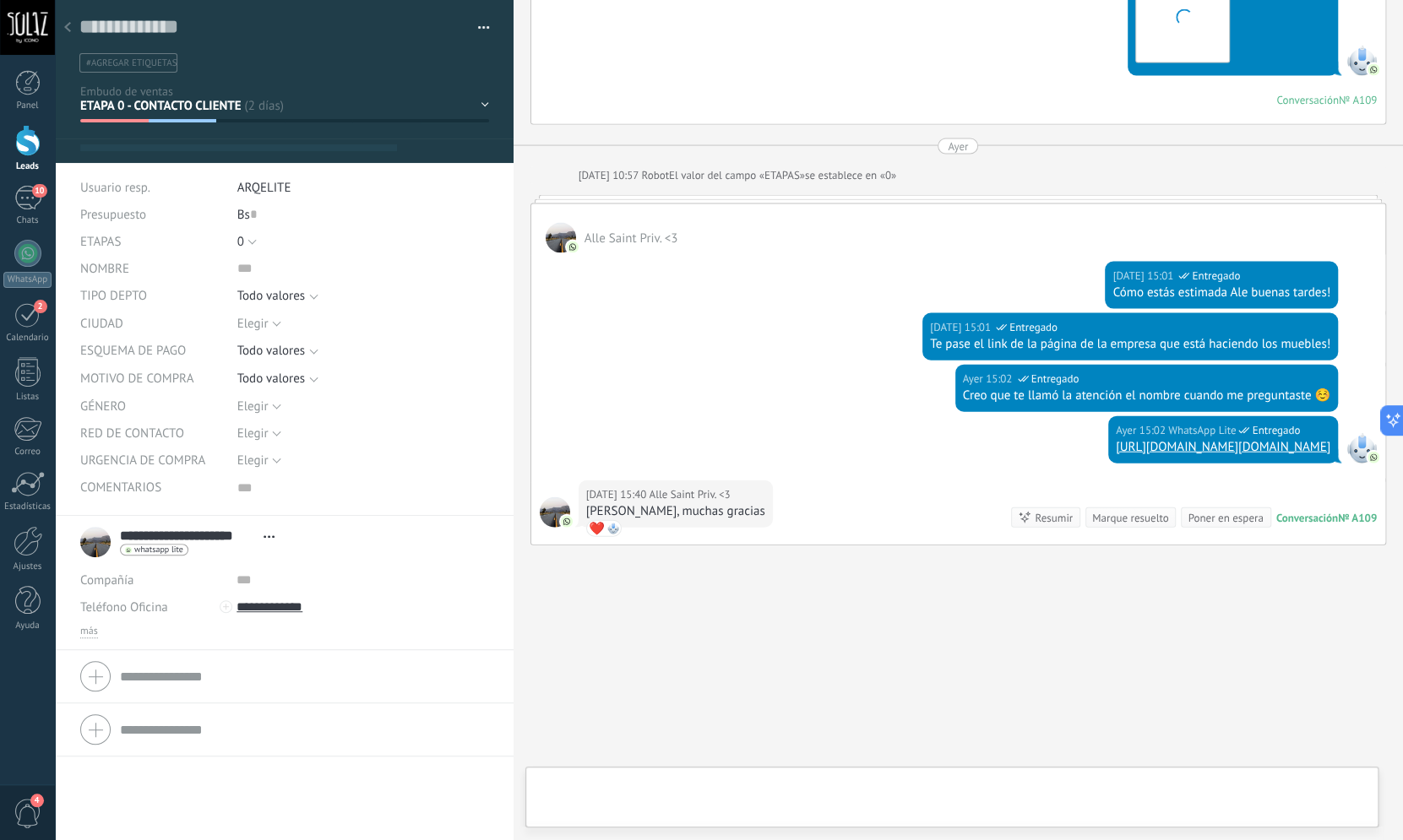
scroll to position [17, 0]
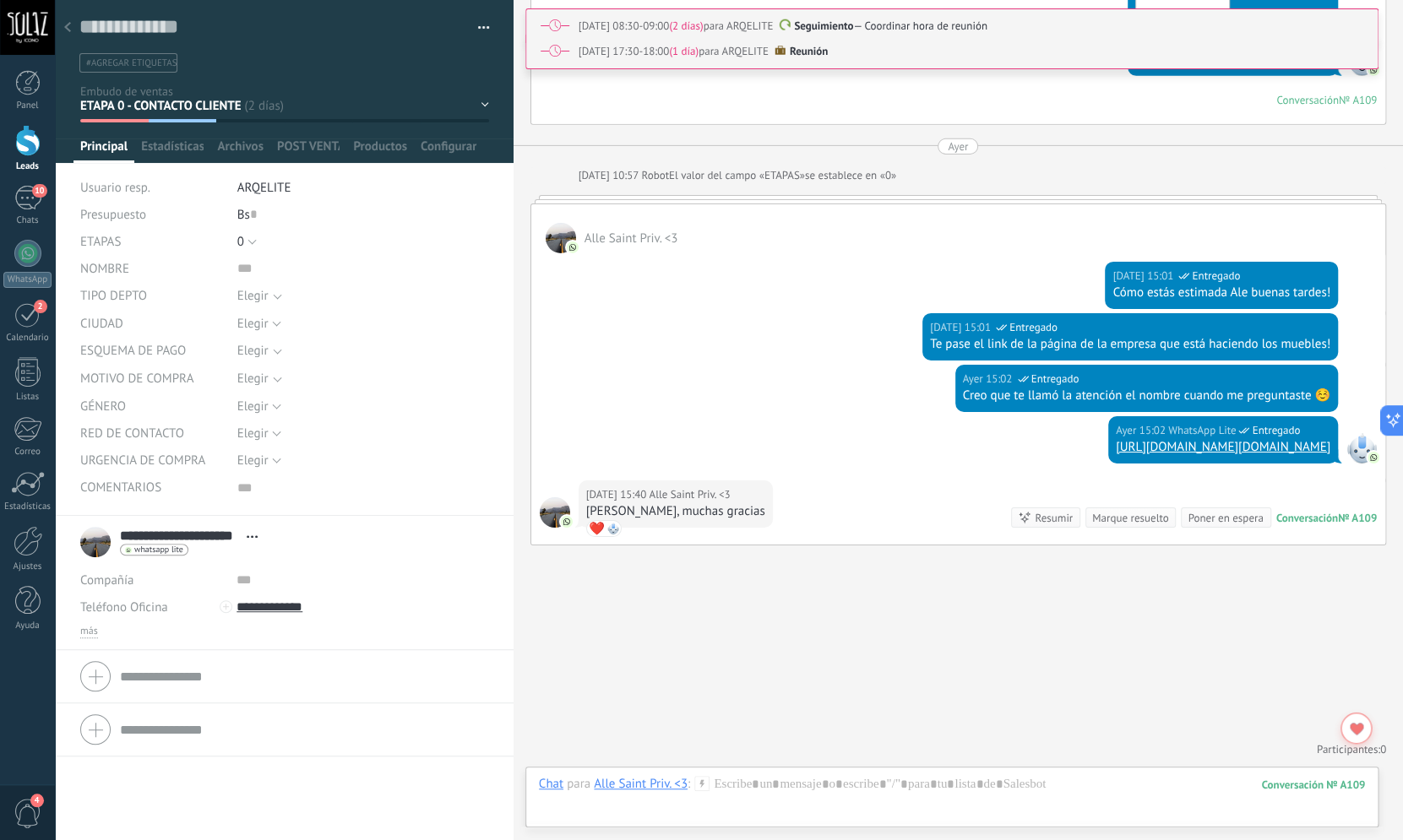
click at [479, 111] on div at bounding box center [284, 81] width 459 height 163
click at [0, 0] on div "PRUEBA ETAPA 0 - CONTACTO CLIENTE ETAPA 1 - INTERÉS CLIENTE ETAPA 2 - DIÁLOGO E…" at bounding box center [0, 0] width 0 height 0
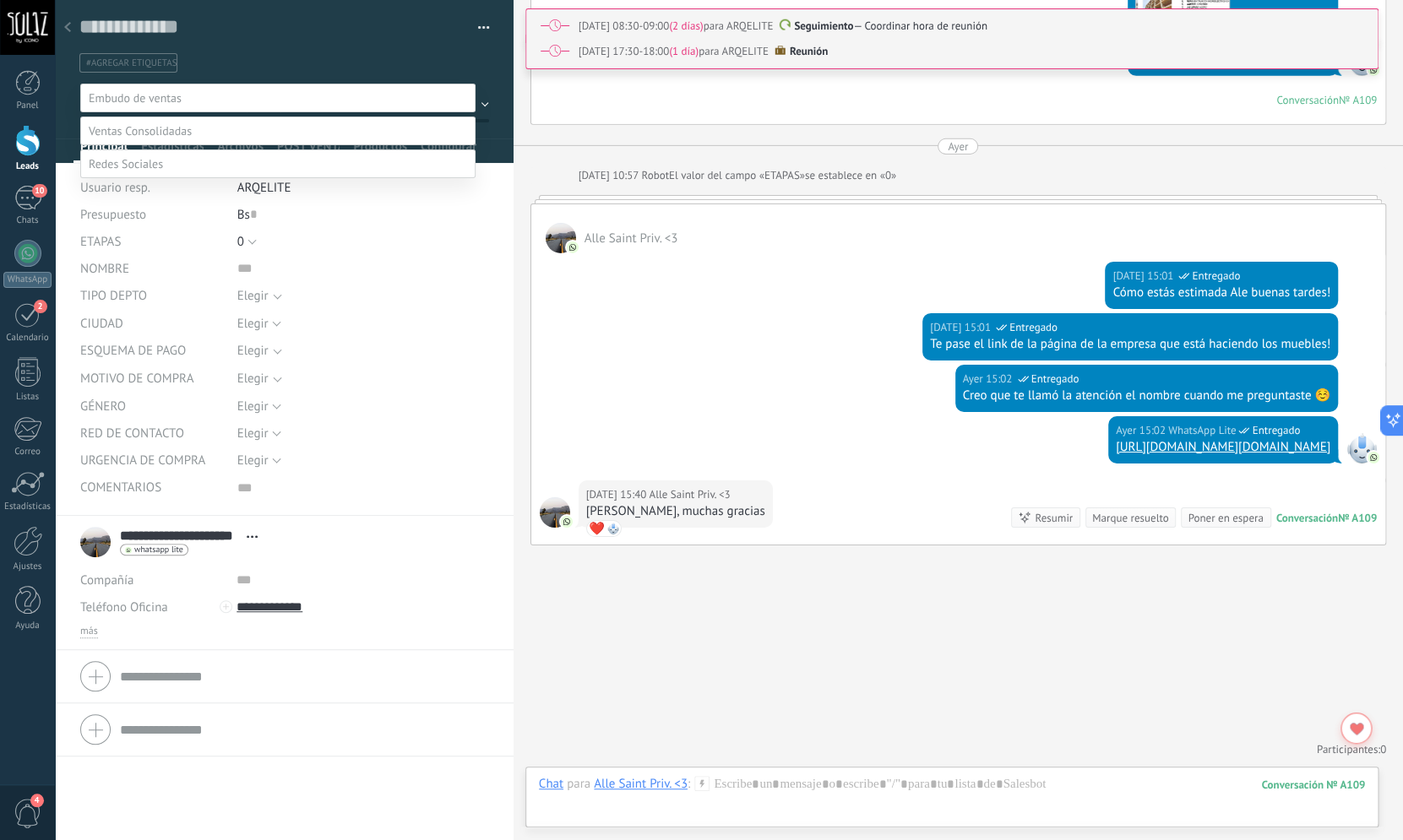
click at [0, 0] on label "ETAPA 3 - [GEOGRAPHIC_DATA]" at bounding box center [0, 0] width 0 height 0
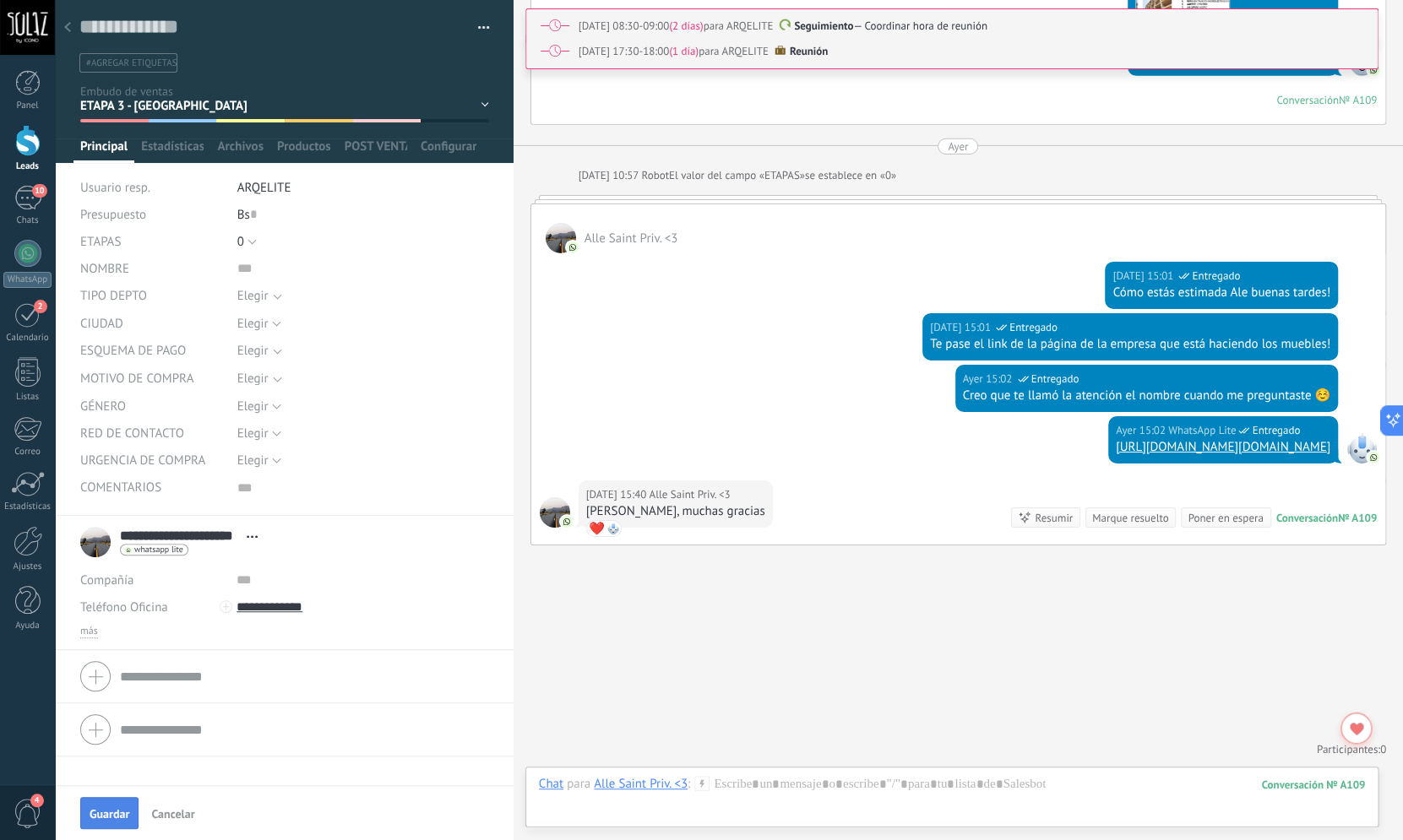
click at [124, 815] on span "Guardar" at bounding box center [110, 815] width 40 height 12
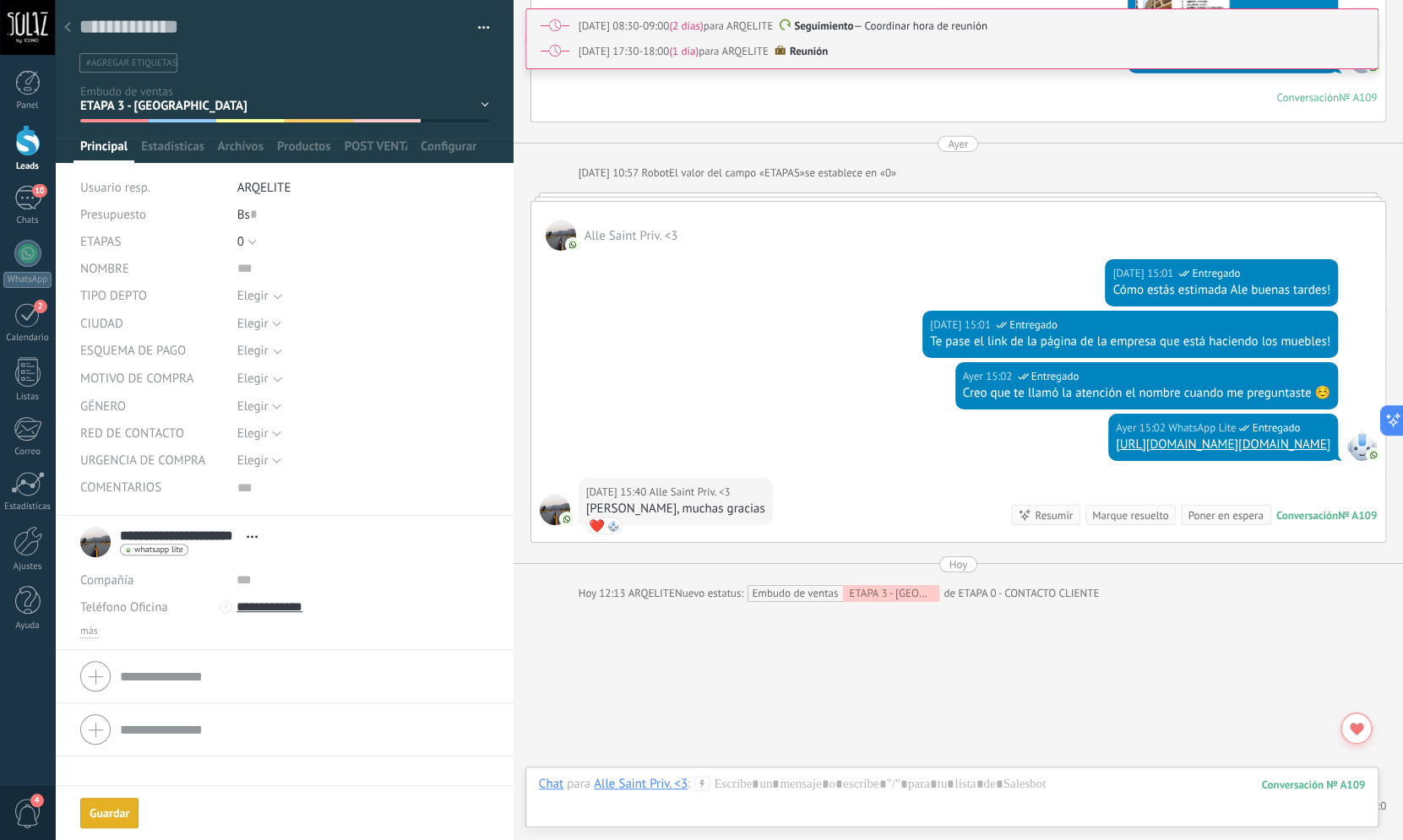
scroll to position [2369, 0]
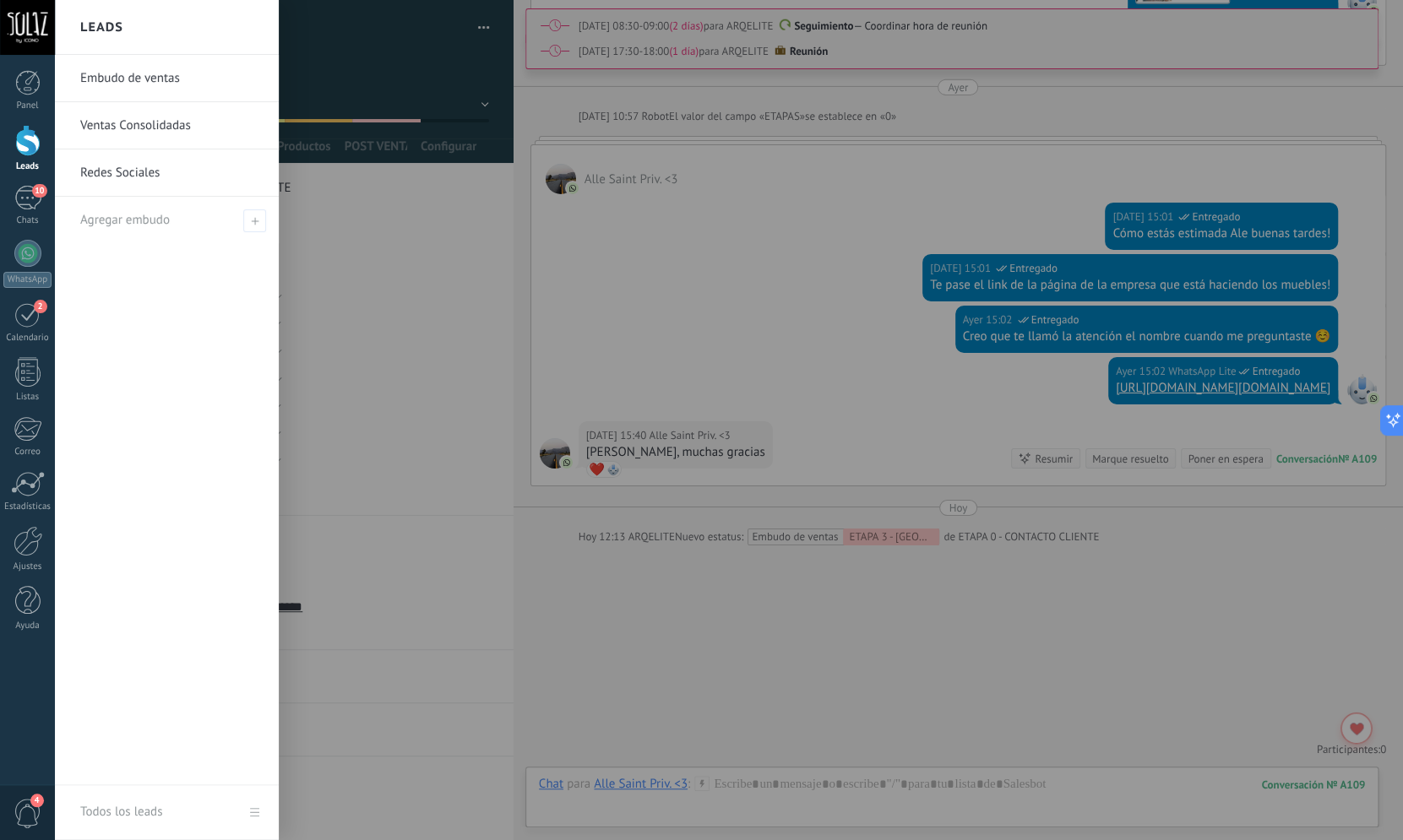
click at [32, 139] on div at bounding box center [27, 140] width 25 height 31
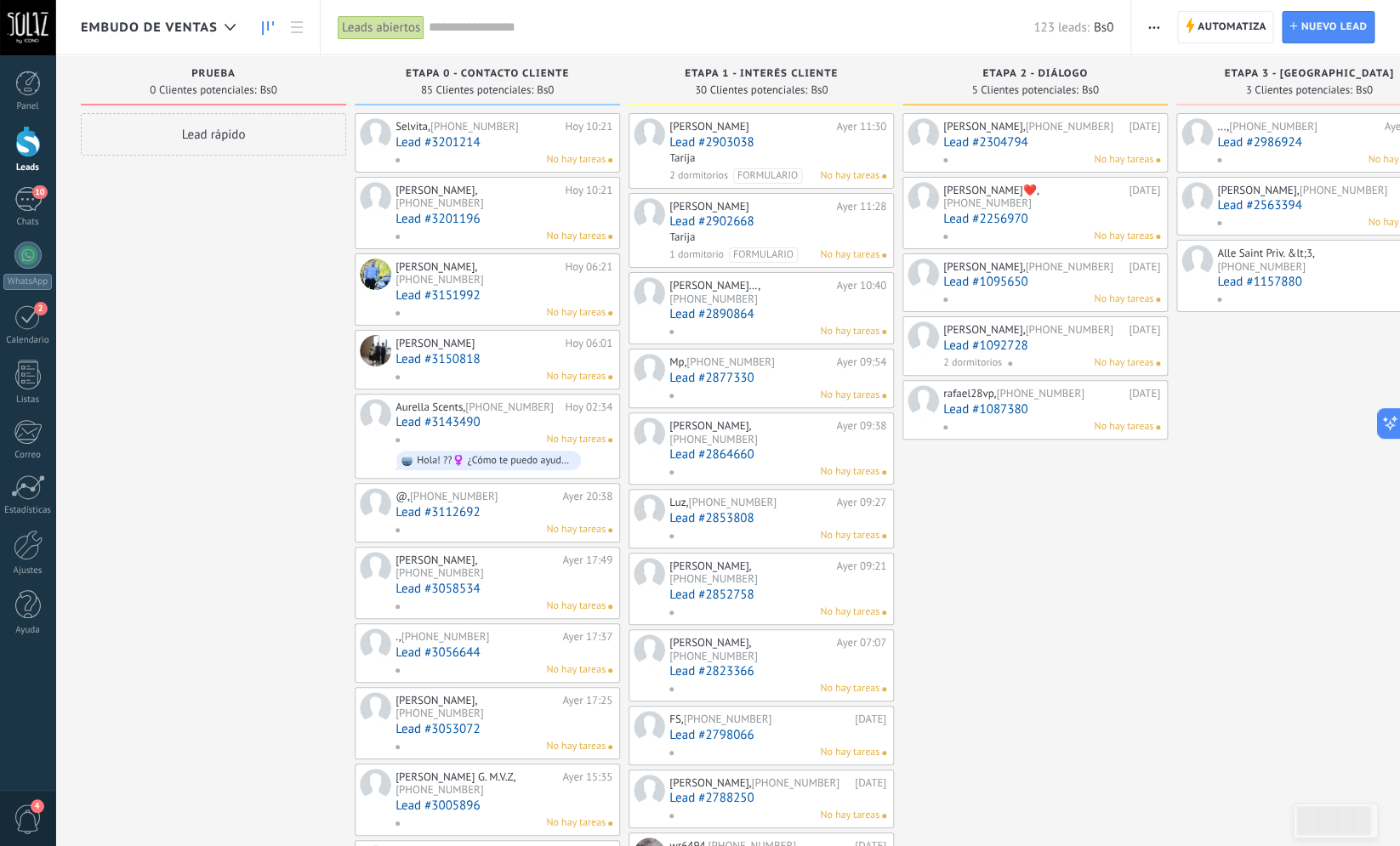
click at [1197, 571] on div "..., +591 69195555 Ayer 14:26 Lead #2986924 No hay tareas Pablo, +591 75084200 …" at bounding box center [1310, 808] width 265 height 1390
click at [994, 583] on div "Sergio Peñaloza, +1 240-426-2256 26/08/2025 Lead #2304794 No hay tareas Jessy❤️…" at bounding box center [1035, 808] width 265 height 1390
click at [452, 138] on link "Lead #3201214" at bounding box center [504, 142] width 217 height 14
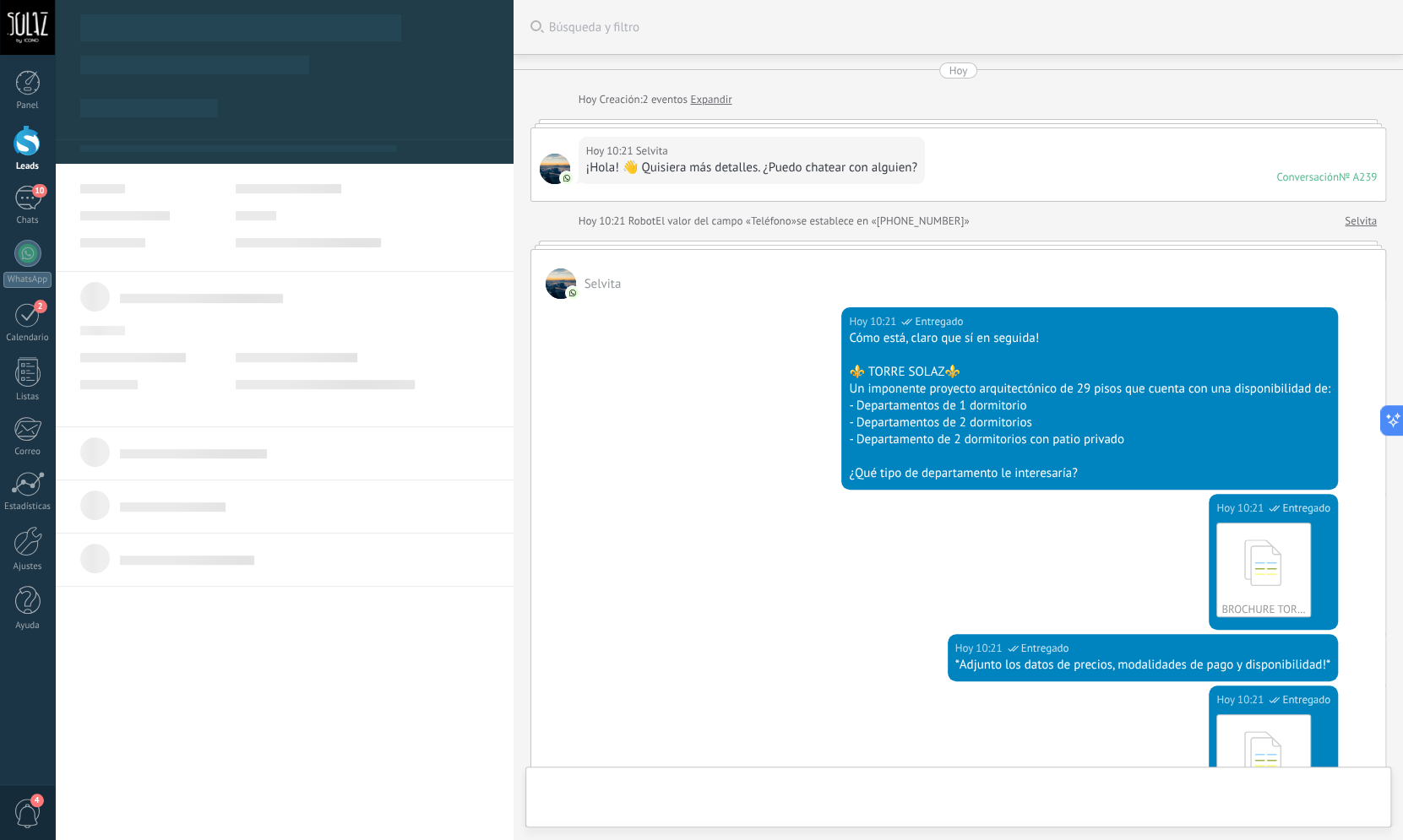
type textarea "***"
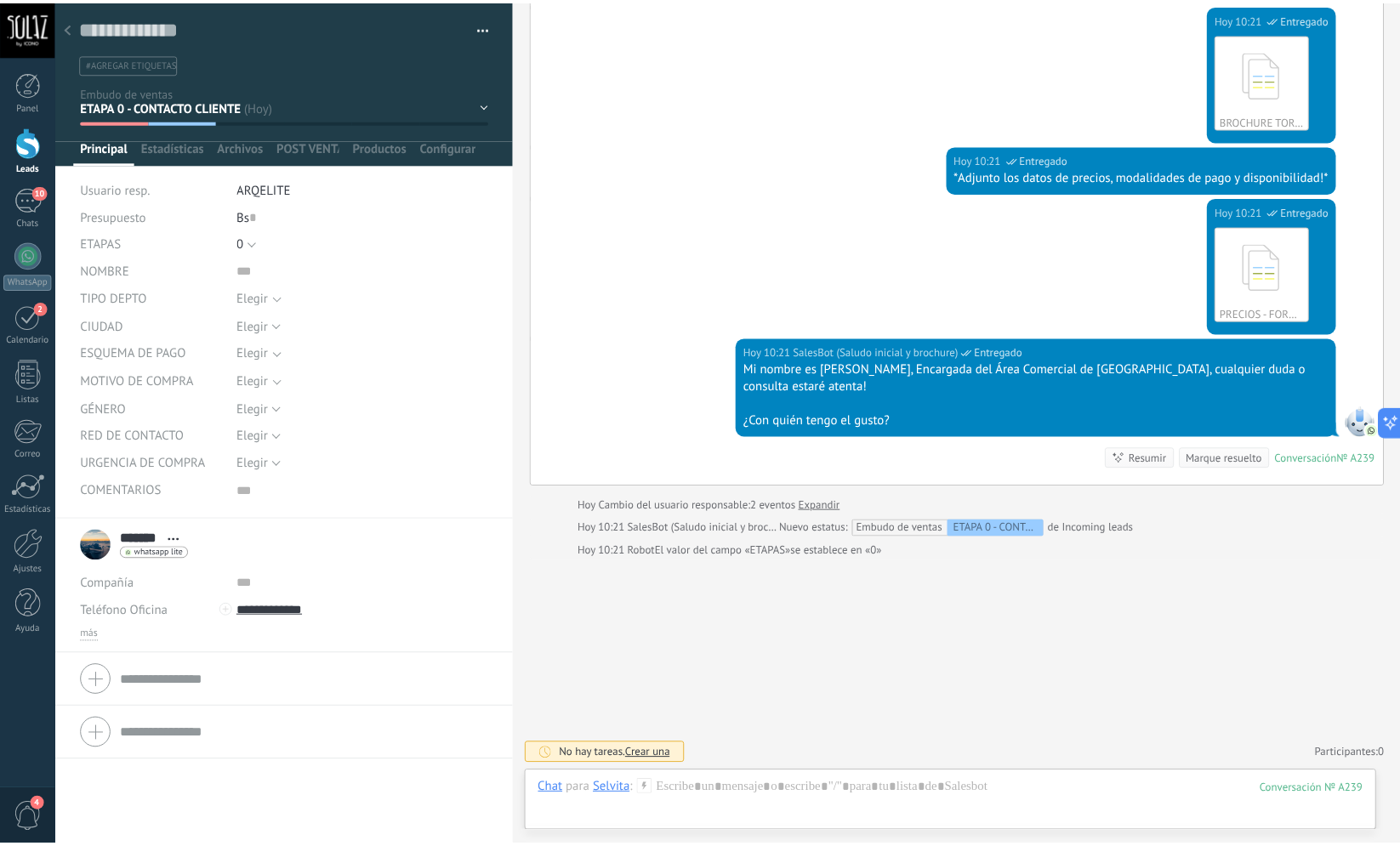
scroll to position [494, 0]
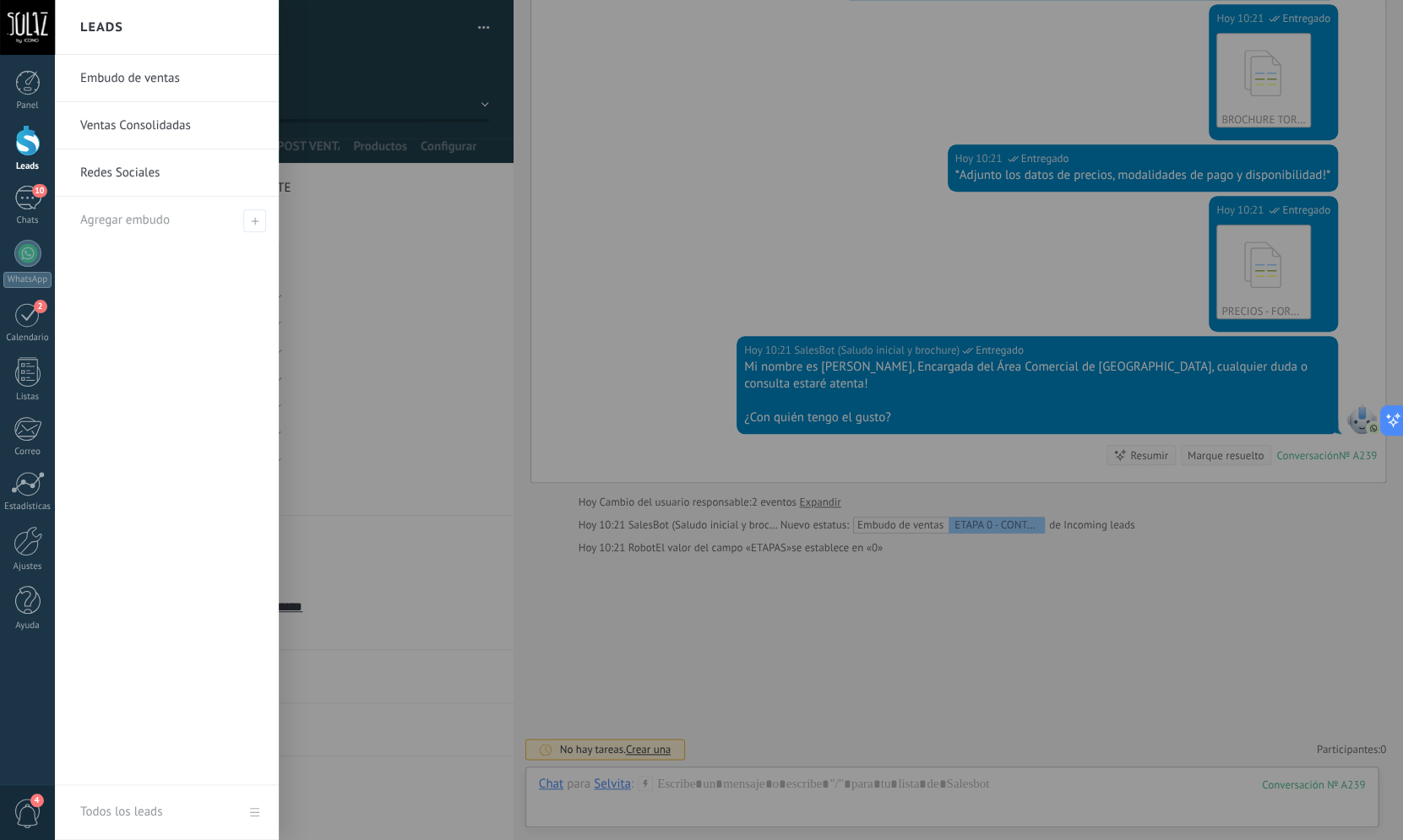
click at [34, 140] on div at bounding box center [27, 140] width 25 height 31
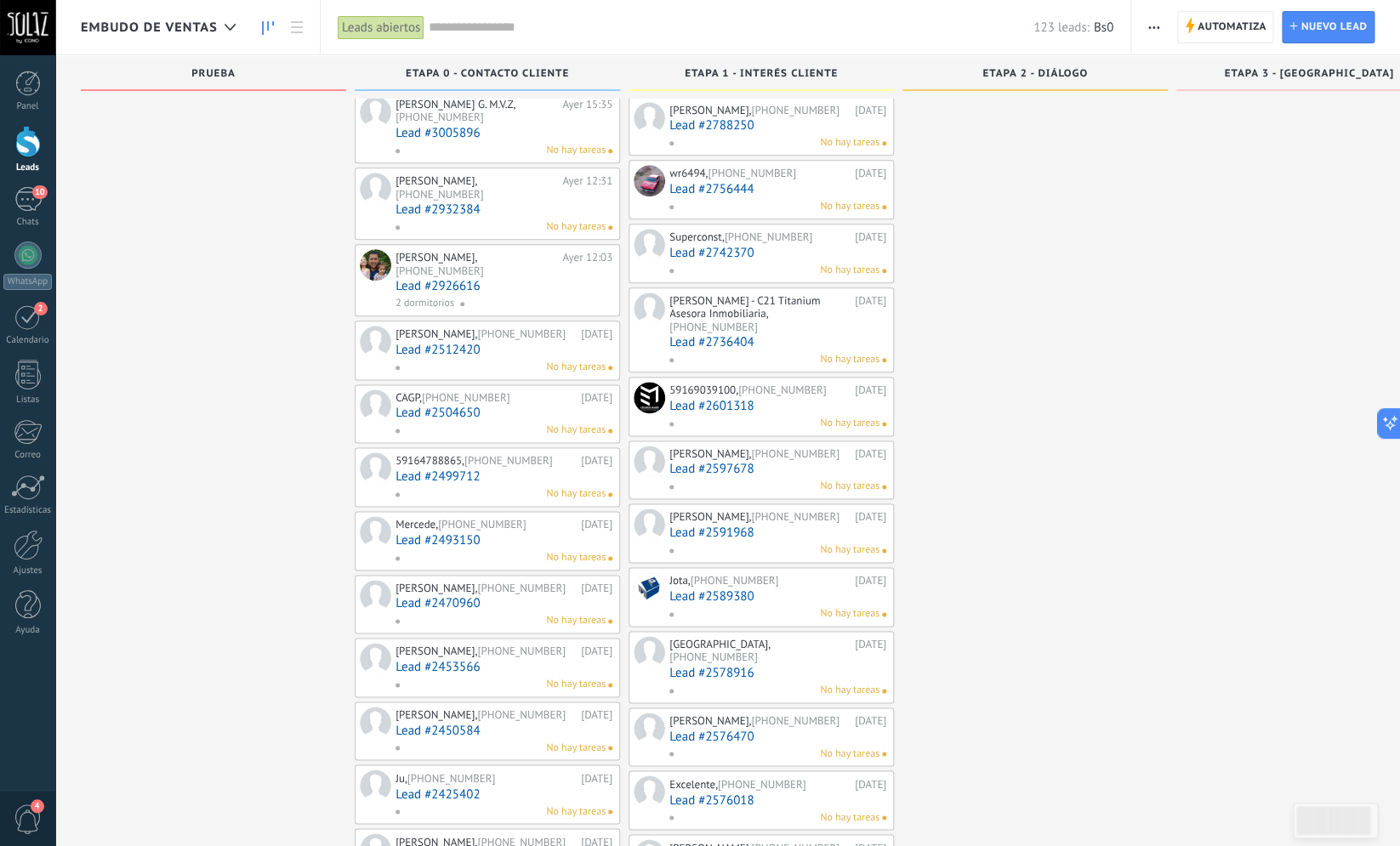
scroll to position [1190, 0]
